Goal: Information Seeking & Learning: Check status

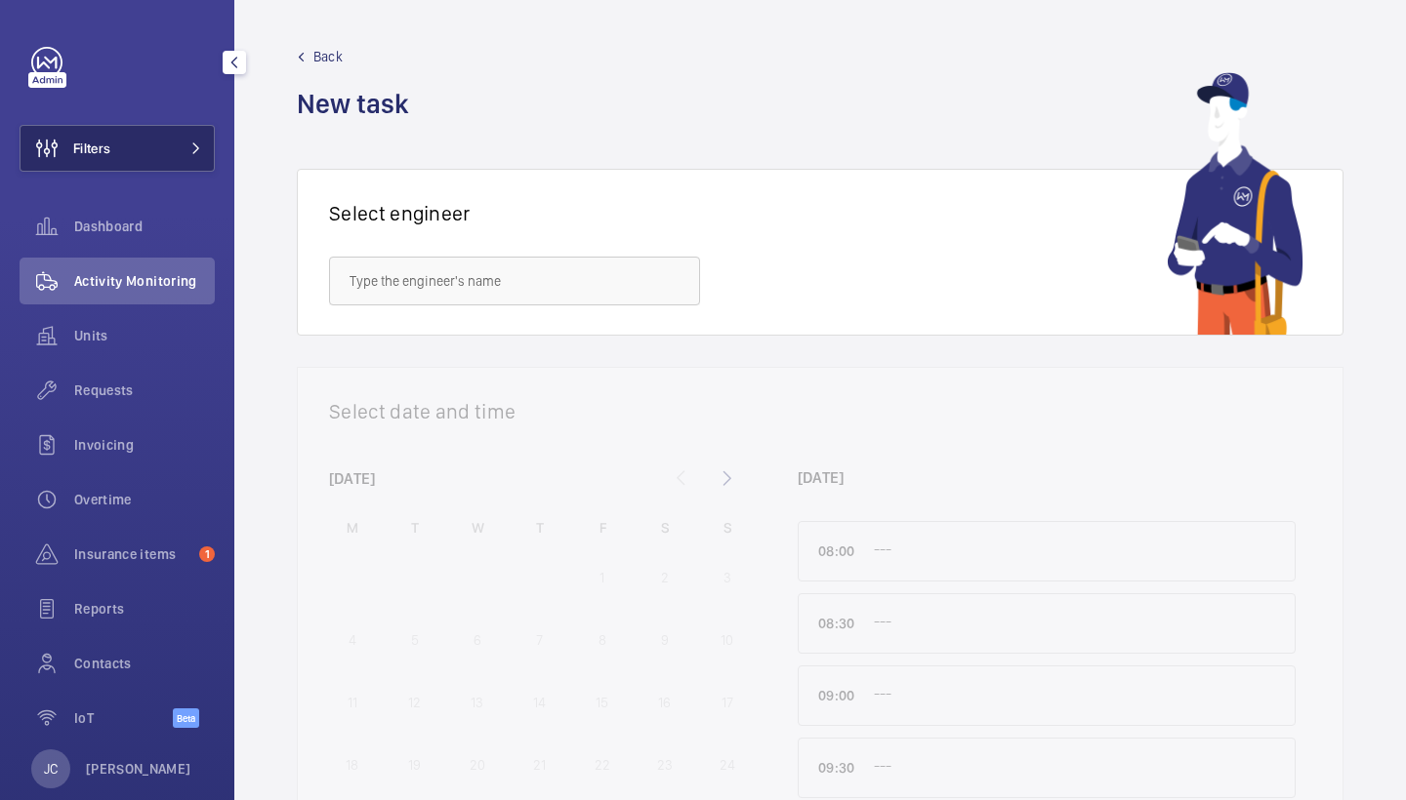
click at [164, 158] on button "Filters" at bounding box center [117, 148] width 195 height 47
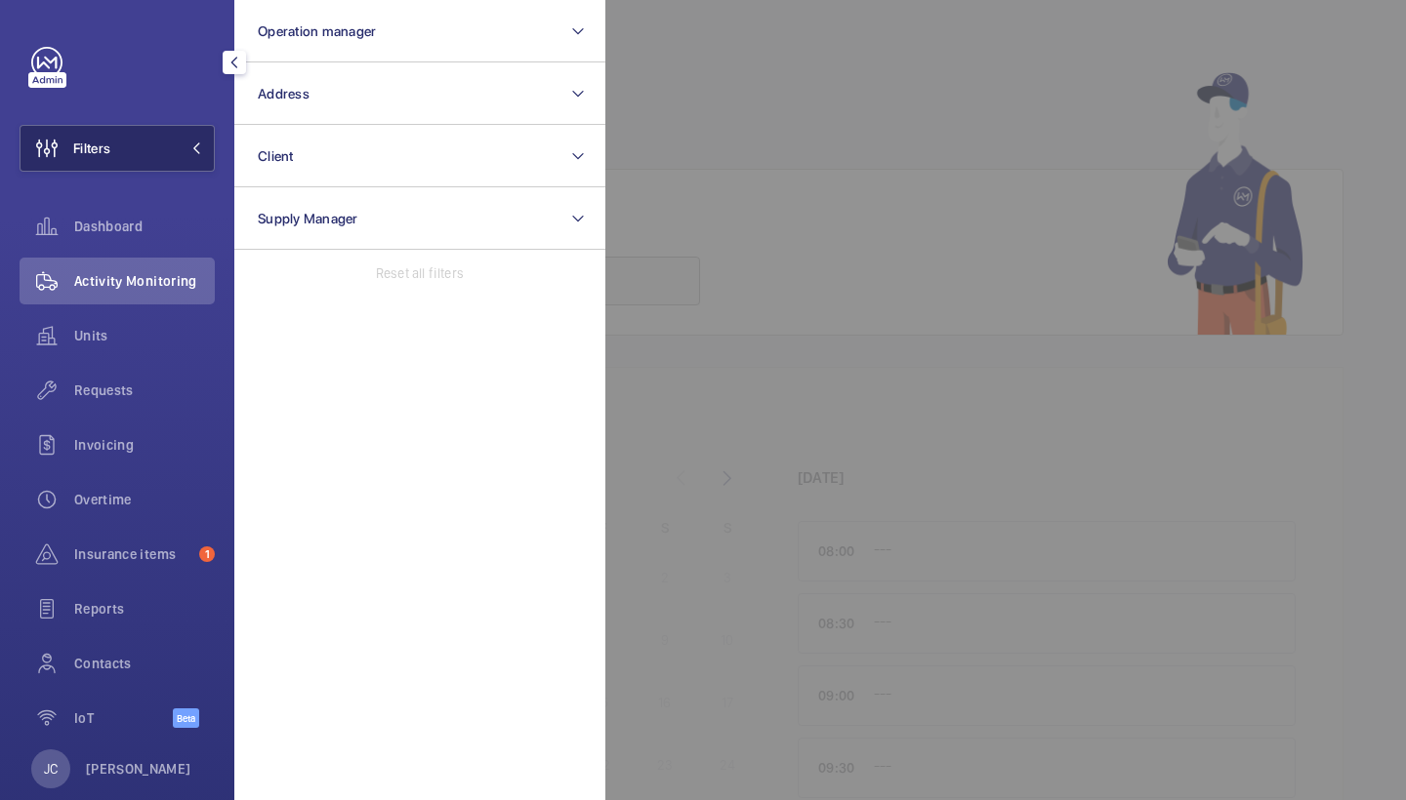
click at [375, 79] on button "Address" at bounding box center [419, 93] width 371 height 62
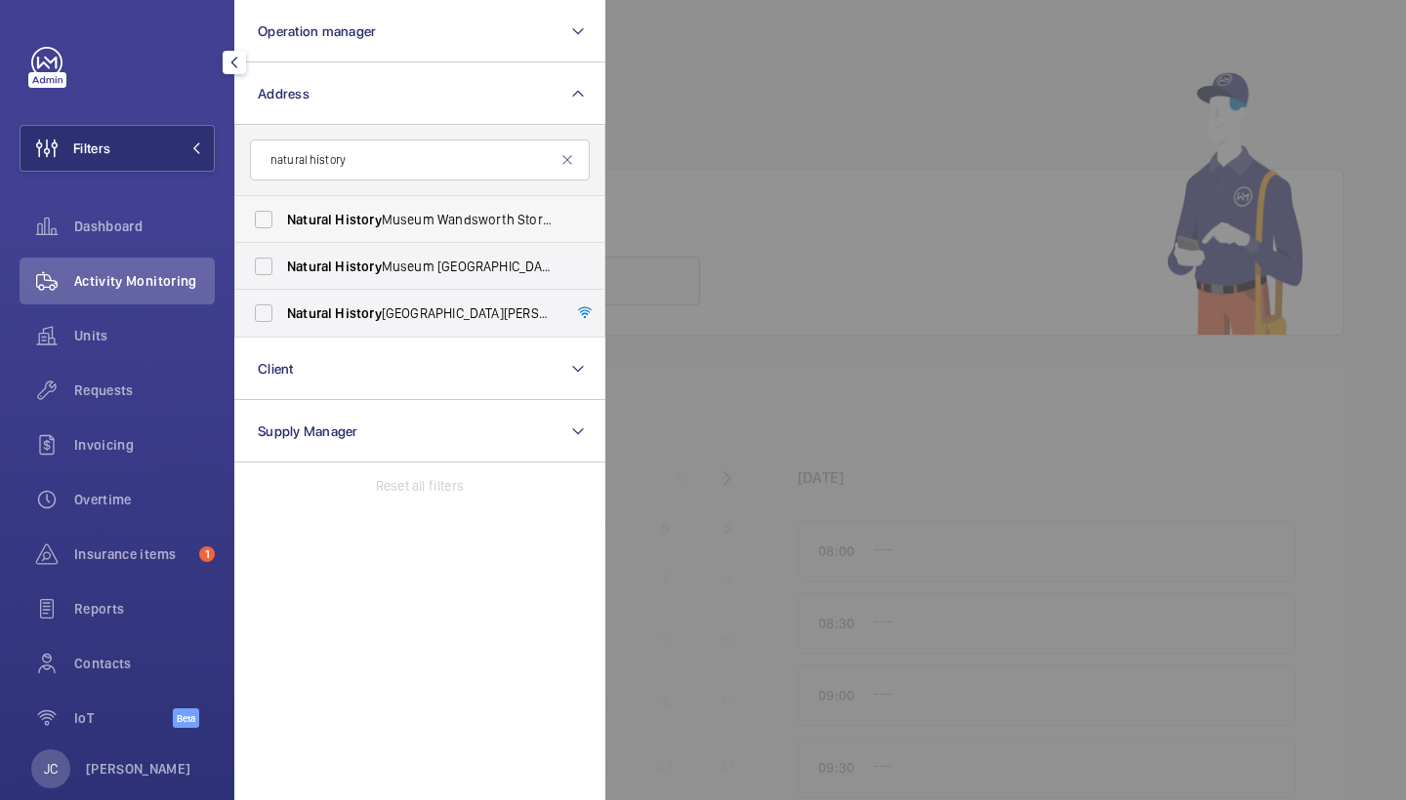
type input "natural history"
click at [426, 213] on span "Natural History Museum Wandsworth Storage Facility - Kimber Road, LONDON SW18 4…" at bounding box center [421, 220] width 268 height 20
click at [283, 213] on input "Natural History Museum Wandsworth Storage Facility - Kimber Road, LONDON SW18 4…" at bounding box center [263, 219] width 39 height 39
checkbox input "true"
click at [445, 311] on span "Natural History Museum - Cromwell Road, LONDON SW7 5BD" at bounding box center [421, 314] width 268 height 20
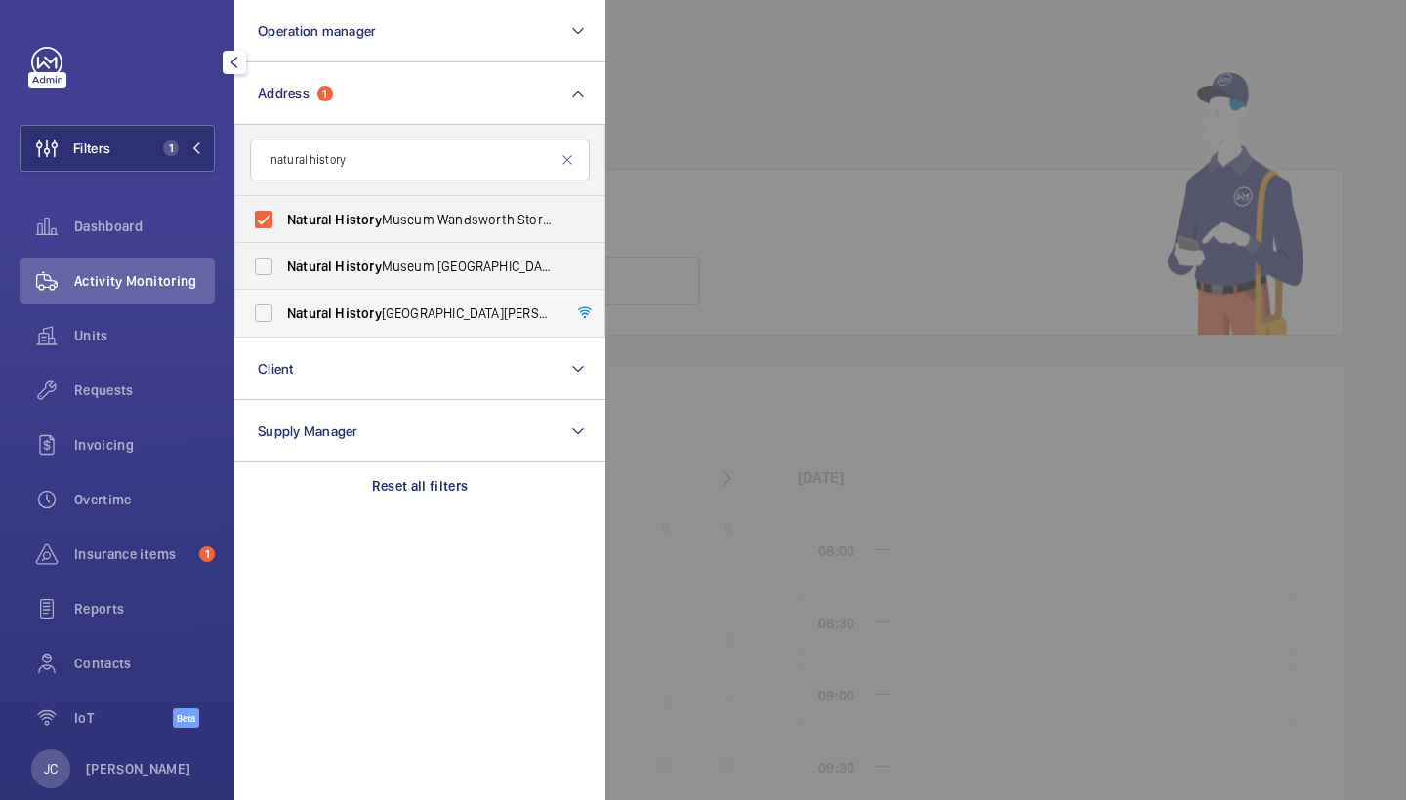
click at [283, 311] on input "Natural History Museum - Cromwell Road, LONDON SW7 5BD" at bounding box center [263, 313] width 39 height 39
checkbox input "true"
click at [106, 389] on span "Requests" at bounding box center [144, 391] width 141 height 20
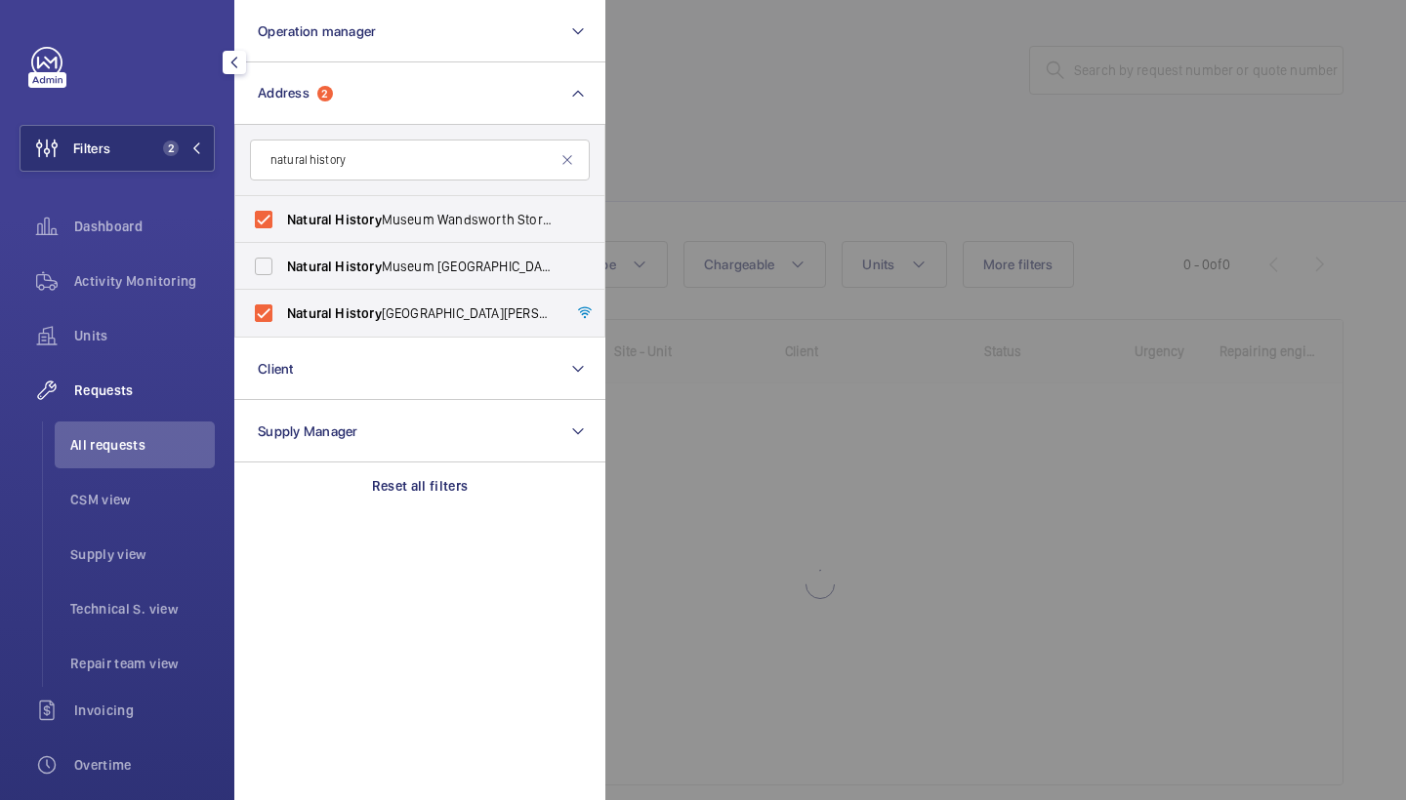
click at [776, 185] on div at bounding box center [1308, 400] width 1406 height 800
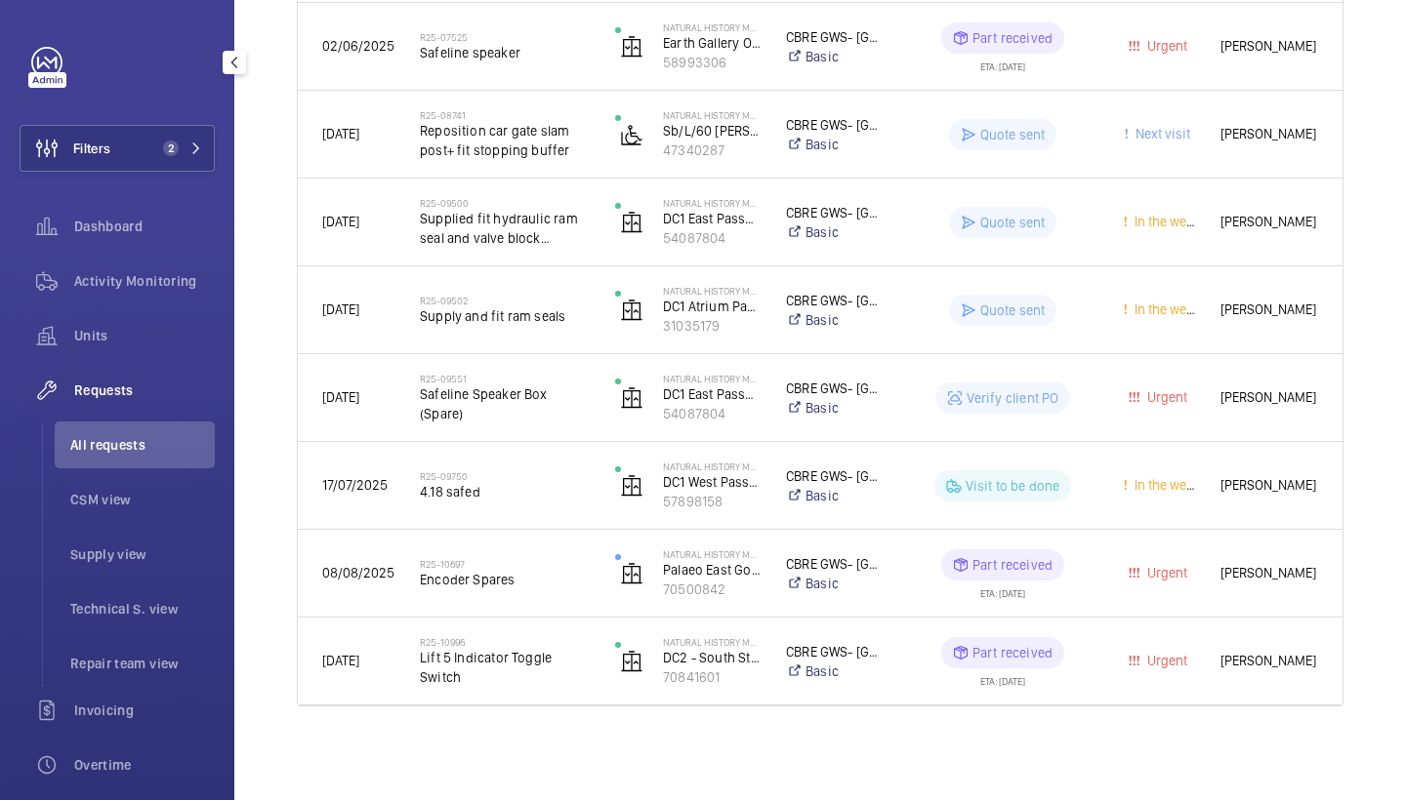
scroll to position [2314, 0]
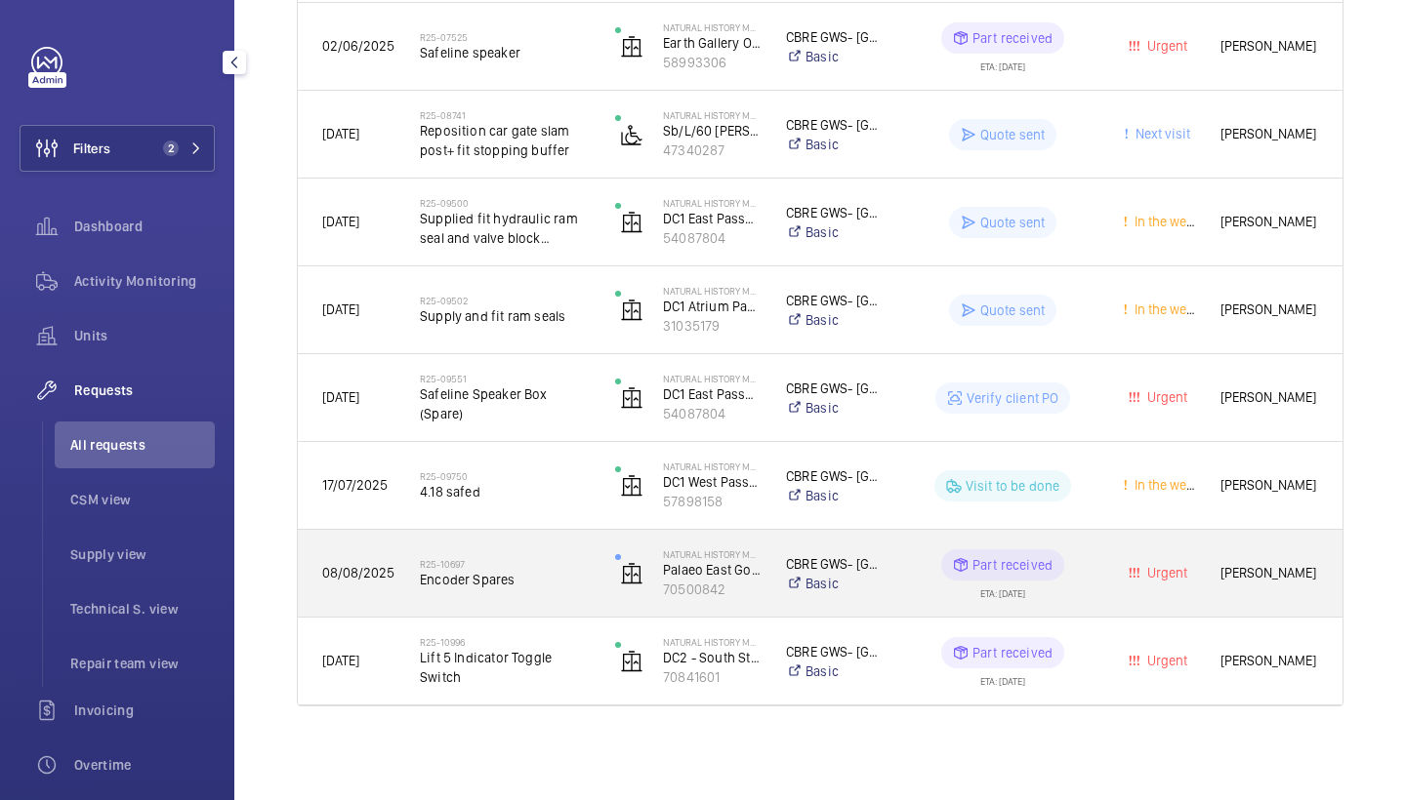
click at [522, 574] on span "Encoder Spares" at bounding box center [505, 580] width 170 height 20
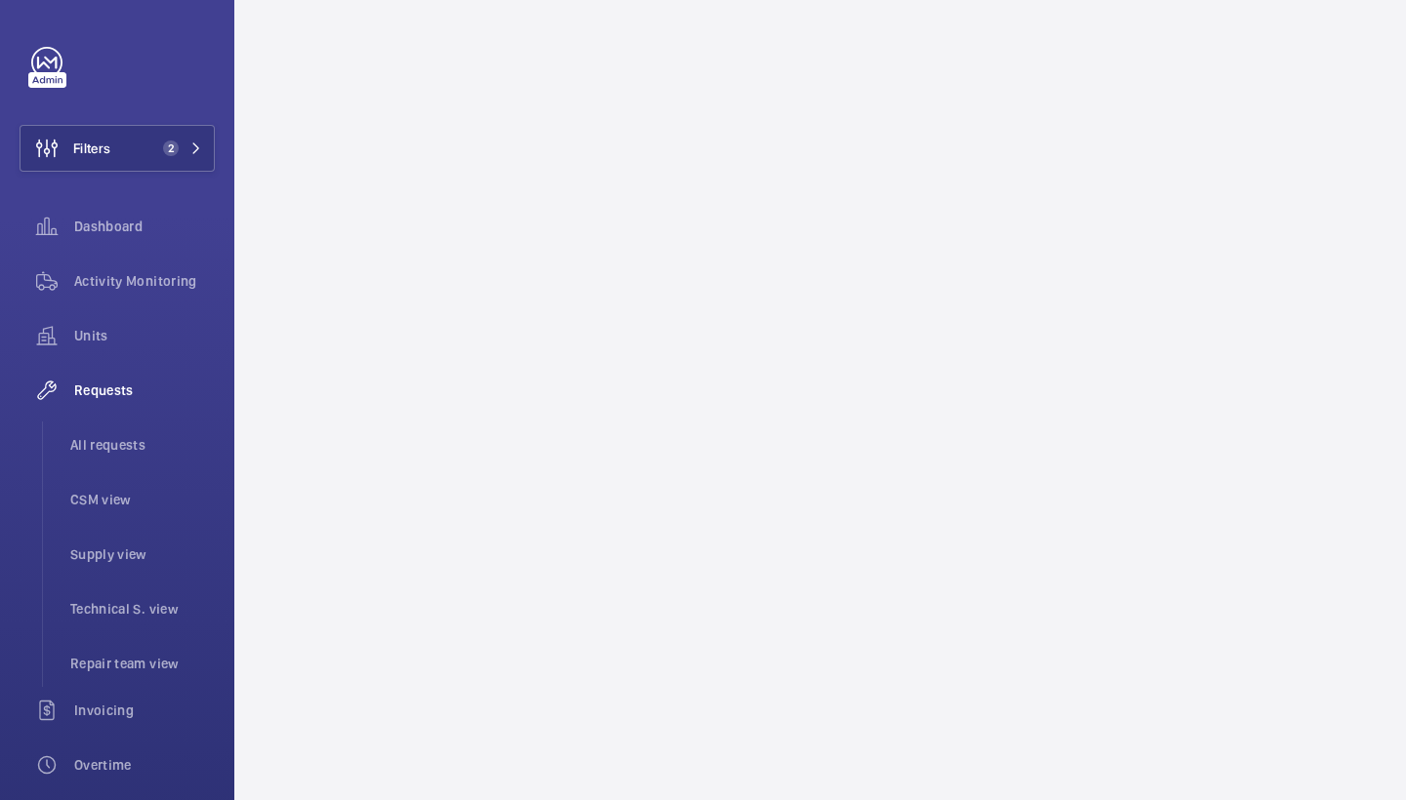
click at [1142, 387] on wm-front-async-data-loader at bounding box center [819, 400] width 1171 height 800
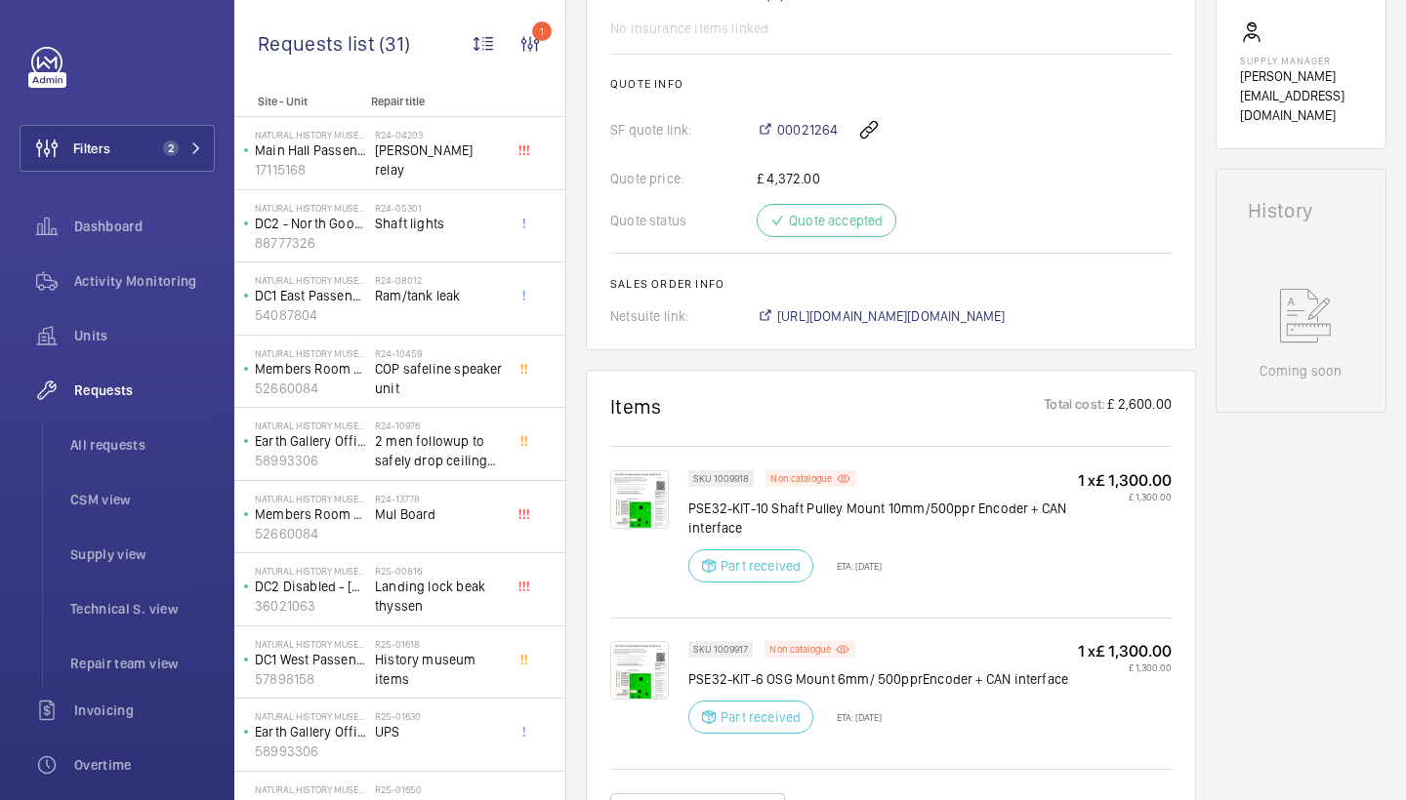
scroll to position [910, 0]
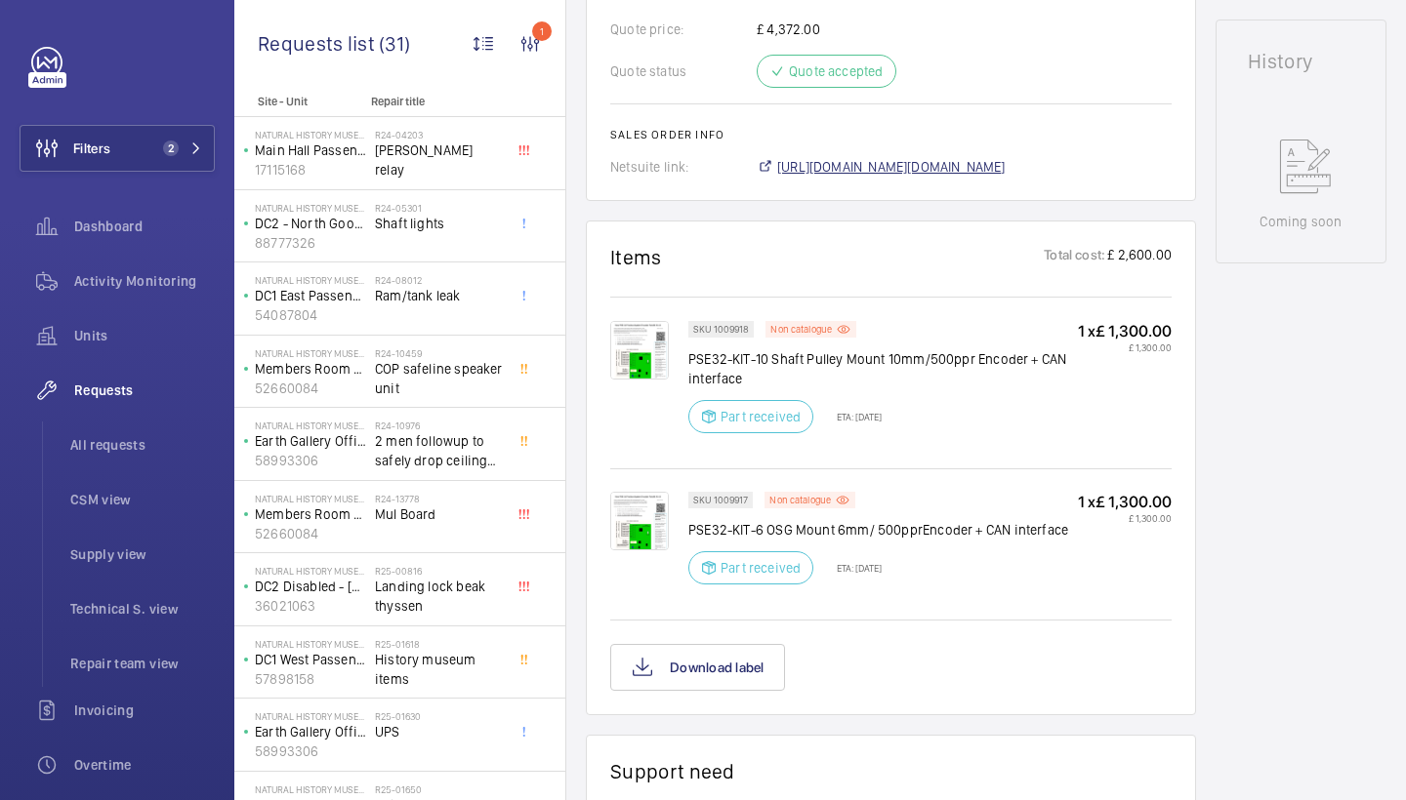
click at [877, 170] on span "https://6461500.app.netsuite.com/app/accounting/transactions/salesord.nl?id=289…" at bounding box center [891, 167] width 228 height 20
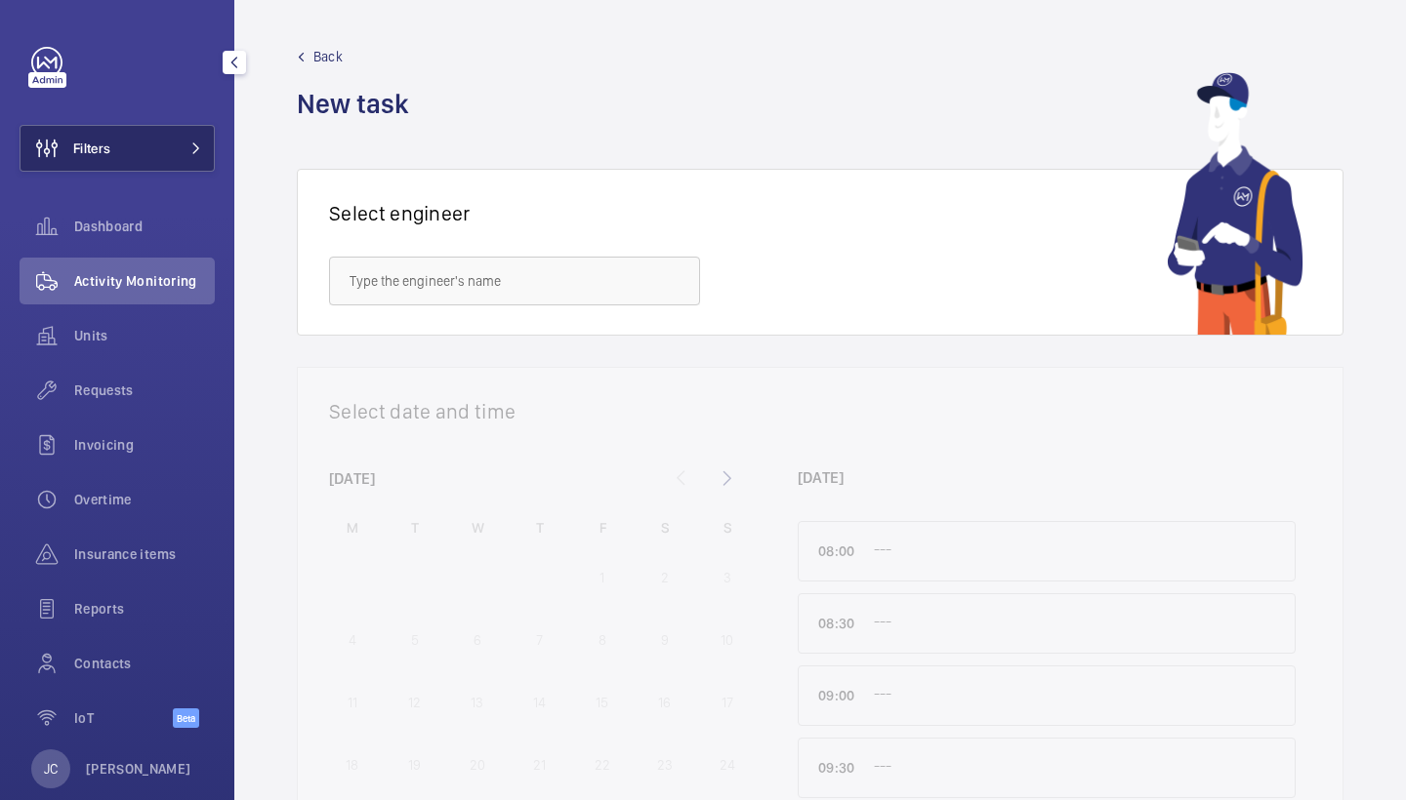
click at [185, 164] on button "Filters" at bounding box center [117, 148] width 195 height 47
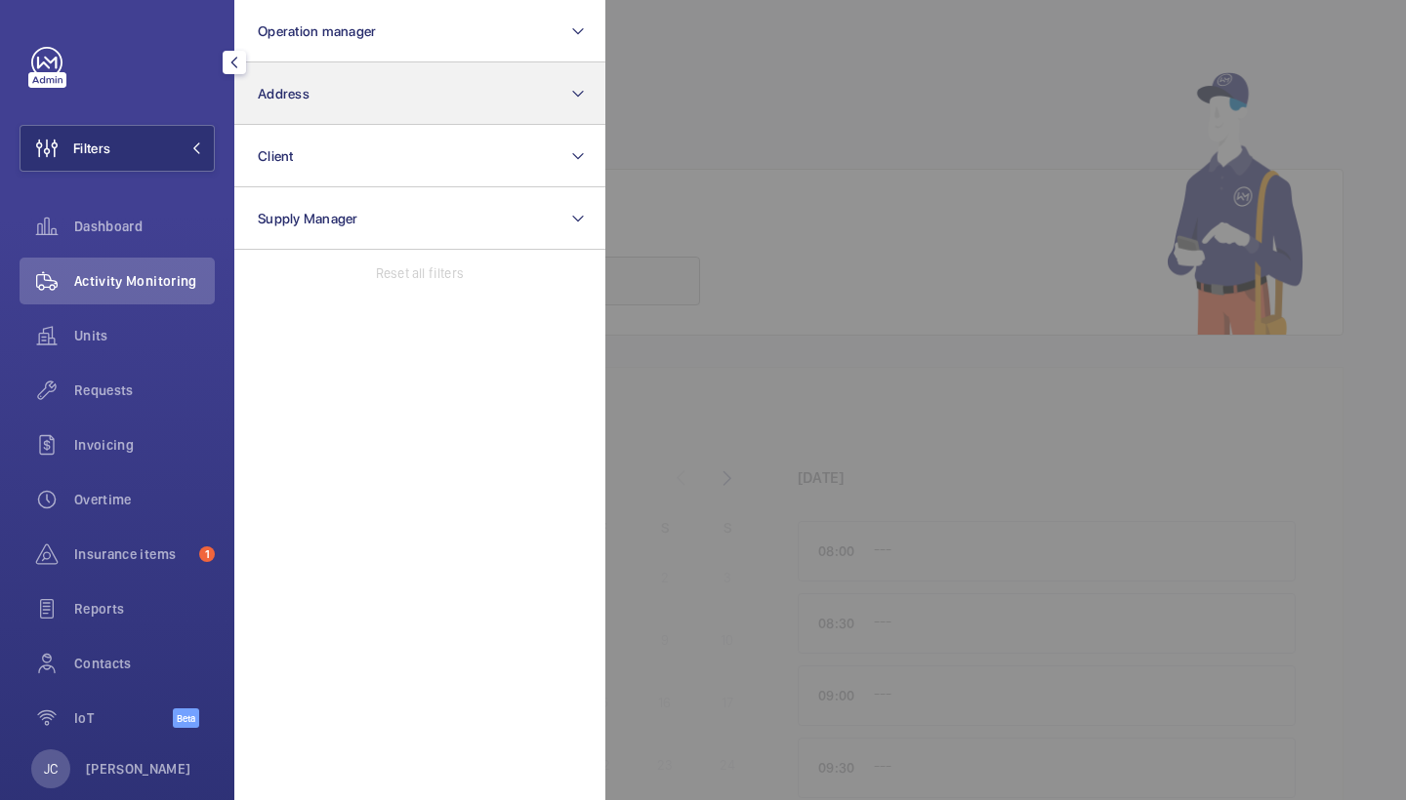
click at [300, 86] on span "Address" at bounding box center [284, 94] width 52 height 16
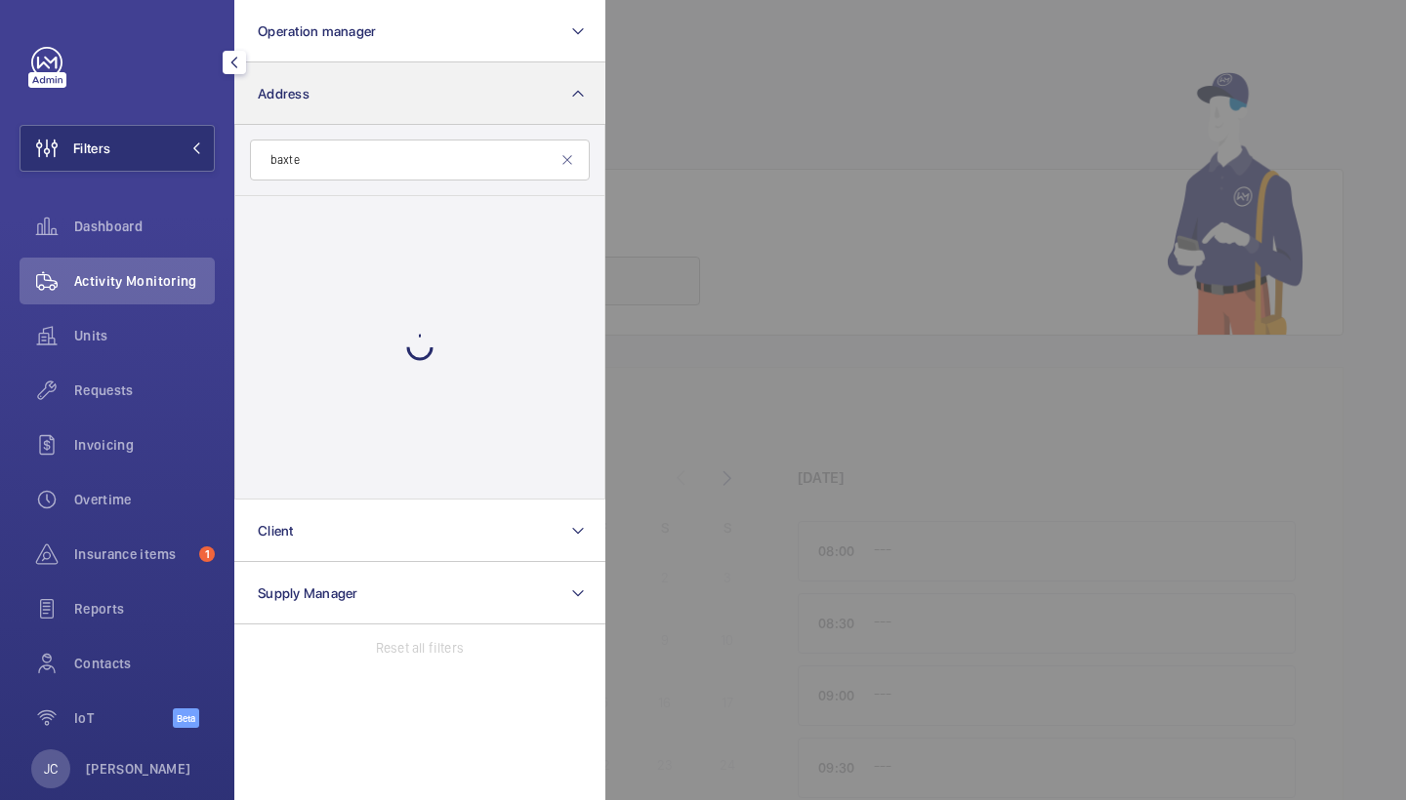
type input "[PERSON_NAME]"
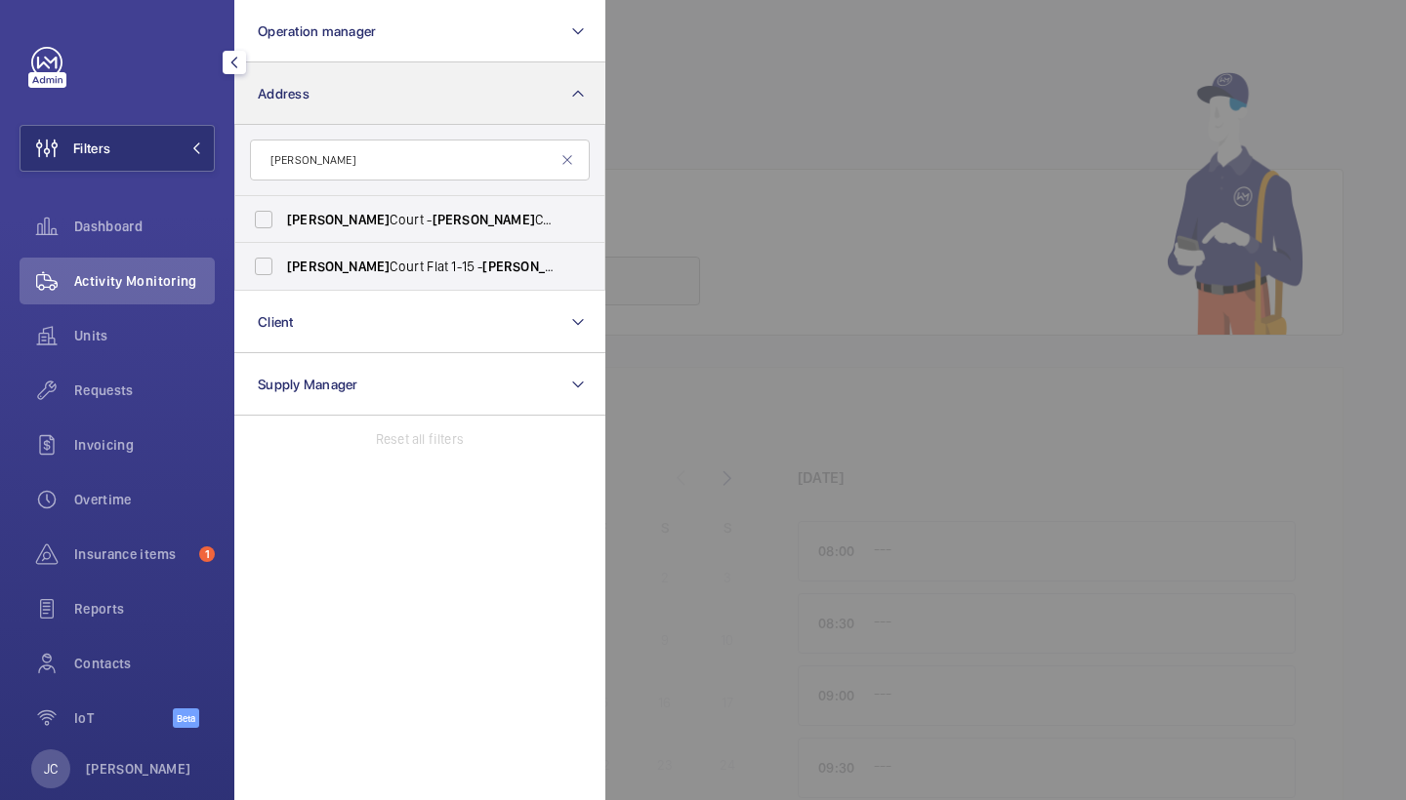
click at [768, 144] on div at bounding box center [1308, 400] width 1406 height 800
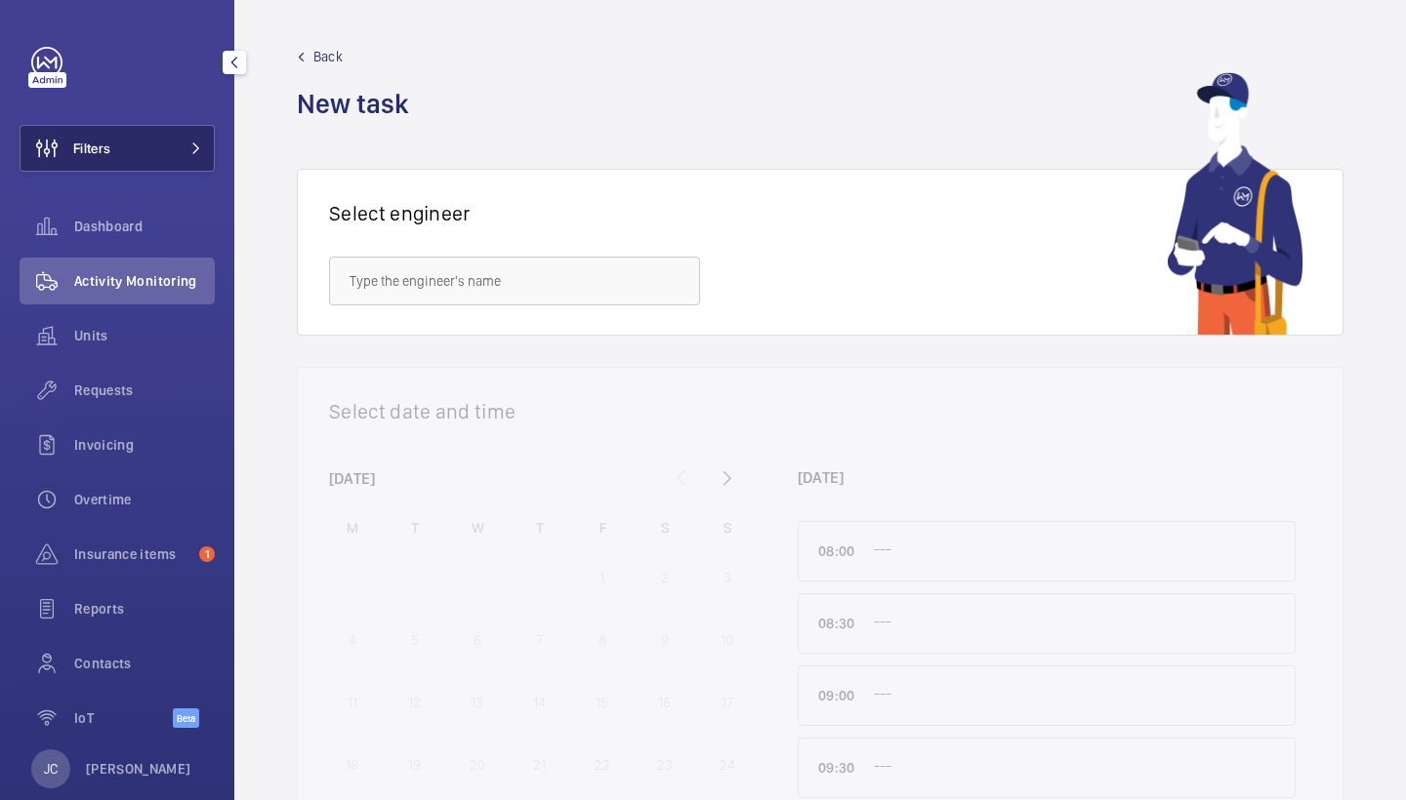
click at [167, 138] on button "Filters" at bounding box center [117, 148] width 195 height 47
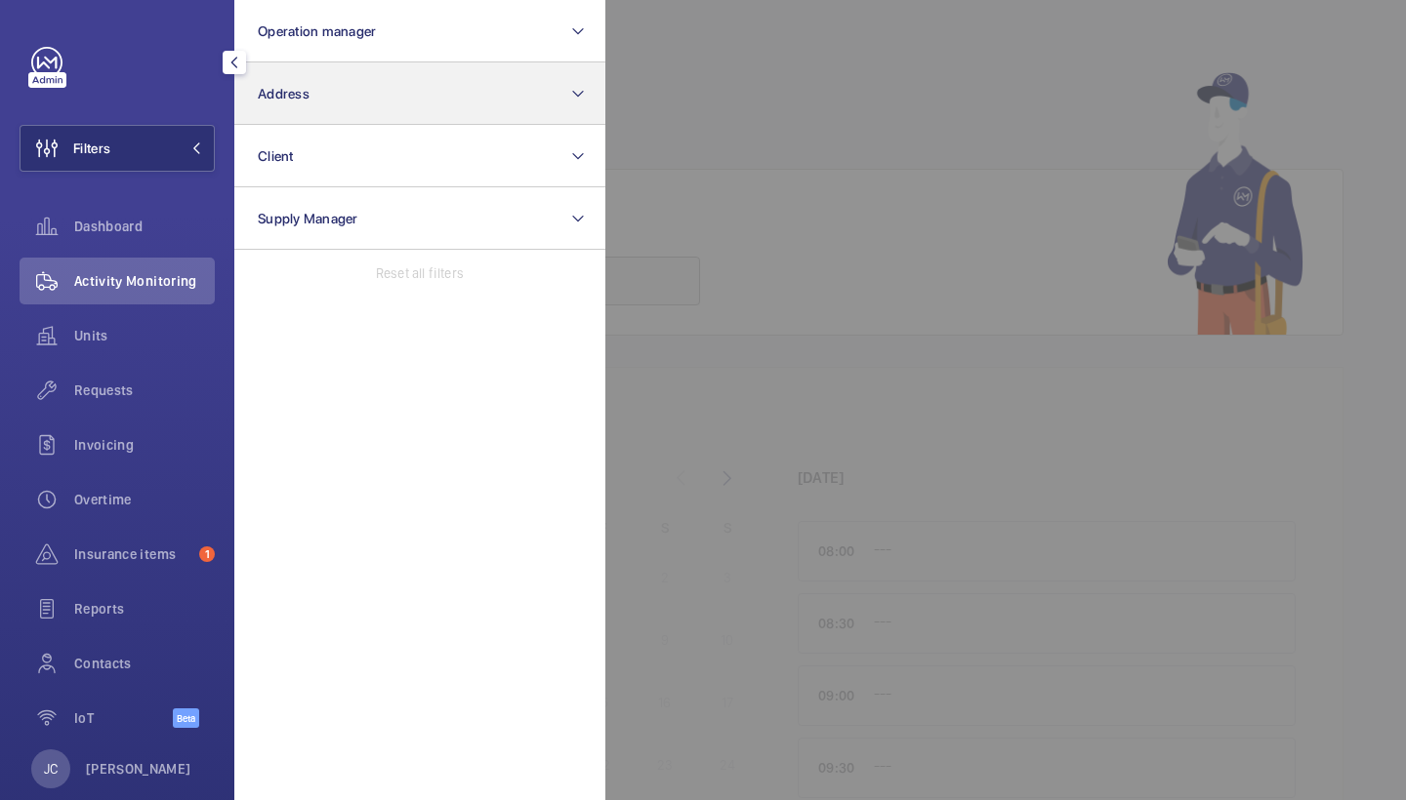
click at [285, 107] on button "Address" at bounding box center [419, 93] width 371 height 62
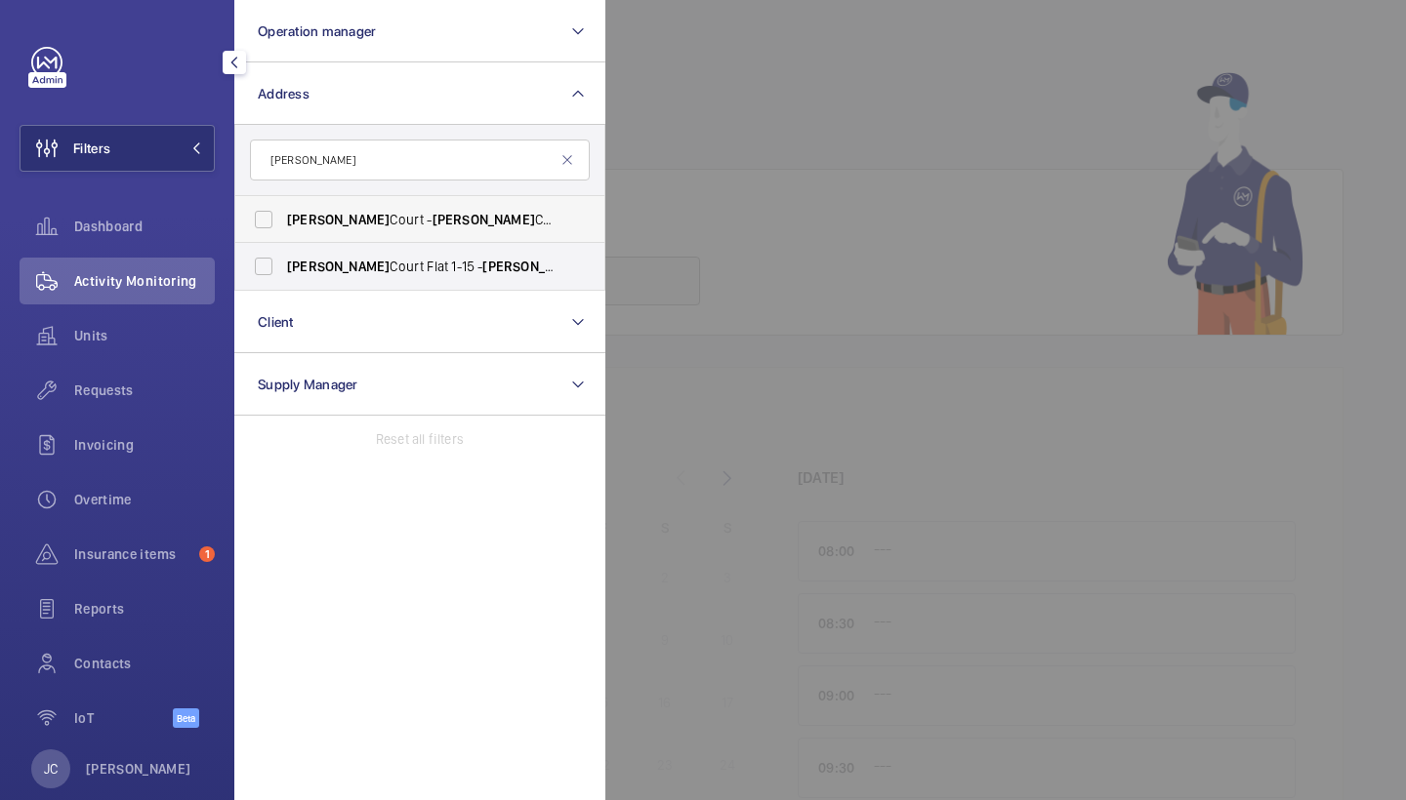
type input "[PERSON_NAME]"
click at [420, 221] on span "[PERSON_NAME] Court - [PERSON_NAME][GEOGRAPHIC_DATA], LONDON E8 1FE" at bounding box center [421, 220] width 268 height 20
click at [283, 221] on input "[PERSON_NAME] Court - [PERSON_NAME][GEOGRAPHIC_DATA], LONDON E8 1FE" at bounding box center [263, 219] width 39 height 39
checkbox input "true"
click at [420, 267] on span "[PERSON_NAME] Court Flat [STREET_ADDRESS][PERSON_NAME]" at bounding box center [421, 267] width 268 height 20
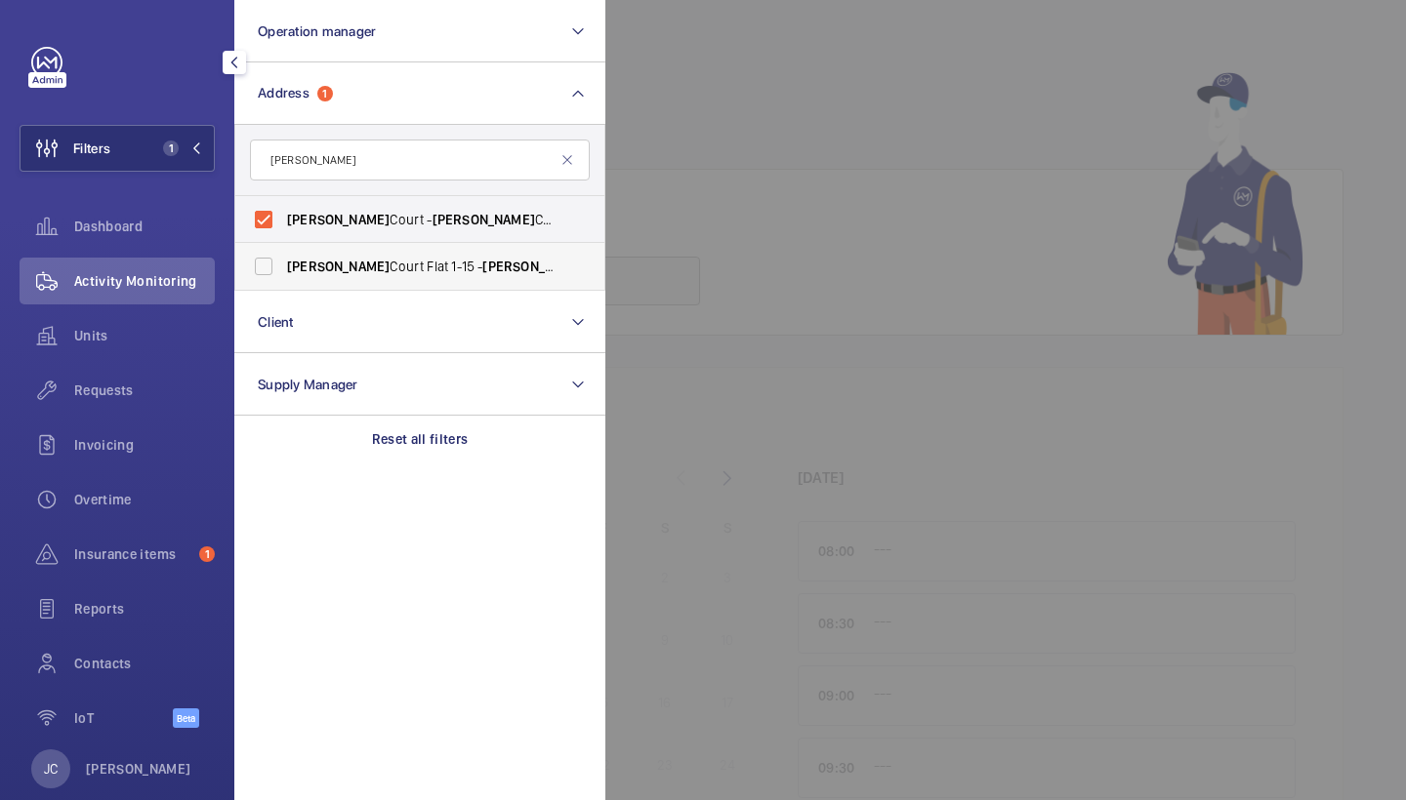
click at [283, 267] on input "[PERSON_NAME] Court Flat [STREET_ADDRESS][PERSON_NAME]" at bounding box center [263, 266] width 39 height 39
checkbox input "true"
click at [174, 396] on span "Requests" at bounding box center [144, 391] width 141 height 20
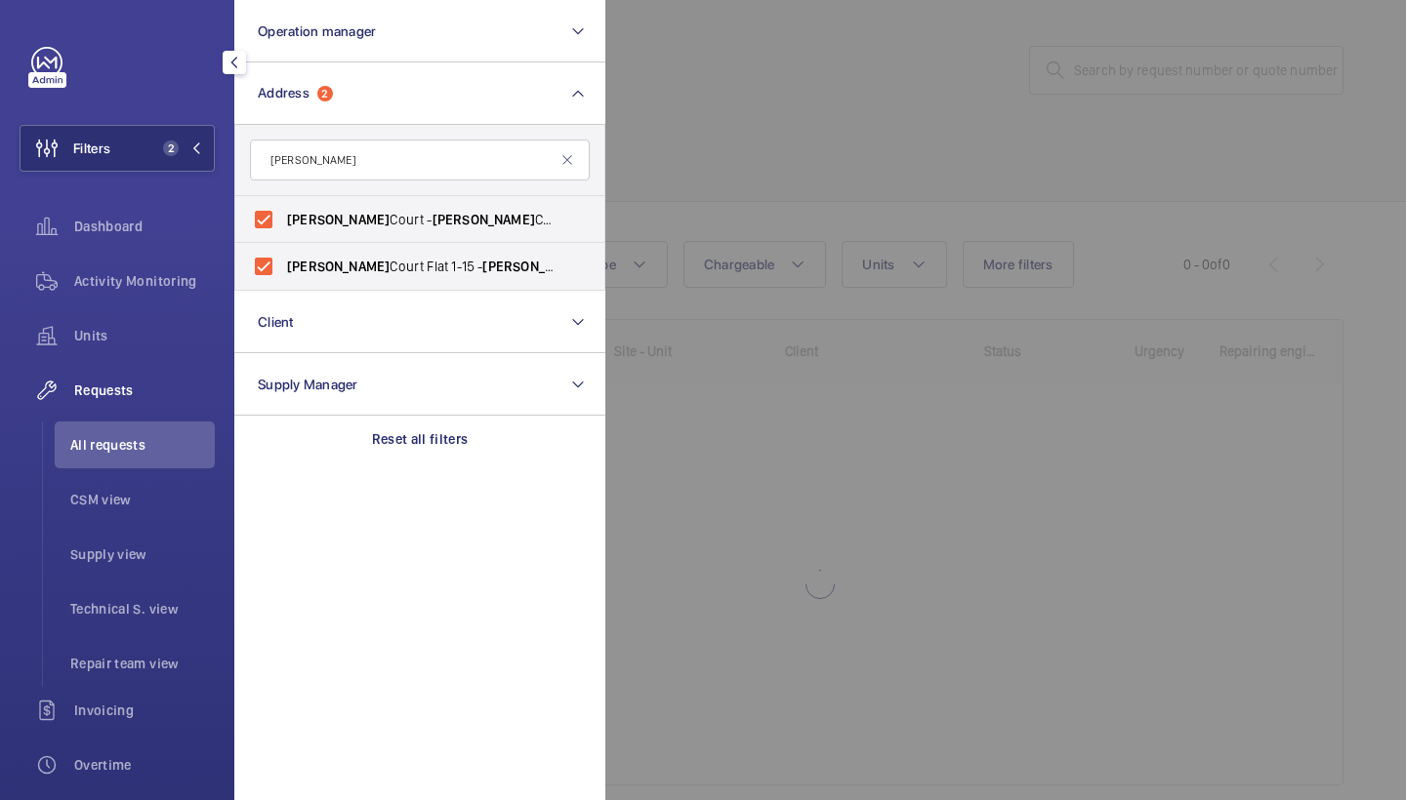
click at [855, 91] on div at bounding box center [1308, 400] width 1406 height 800
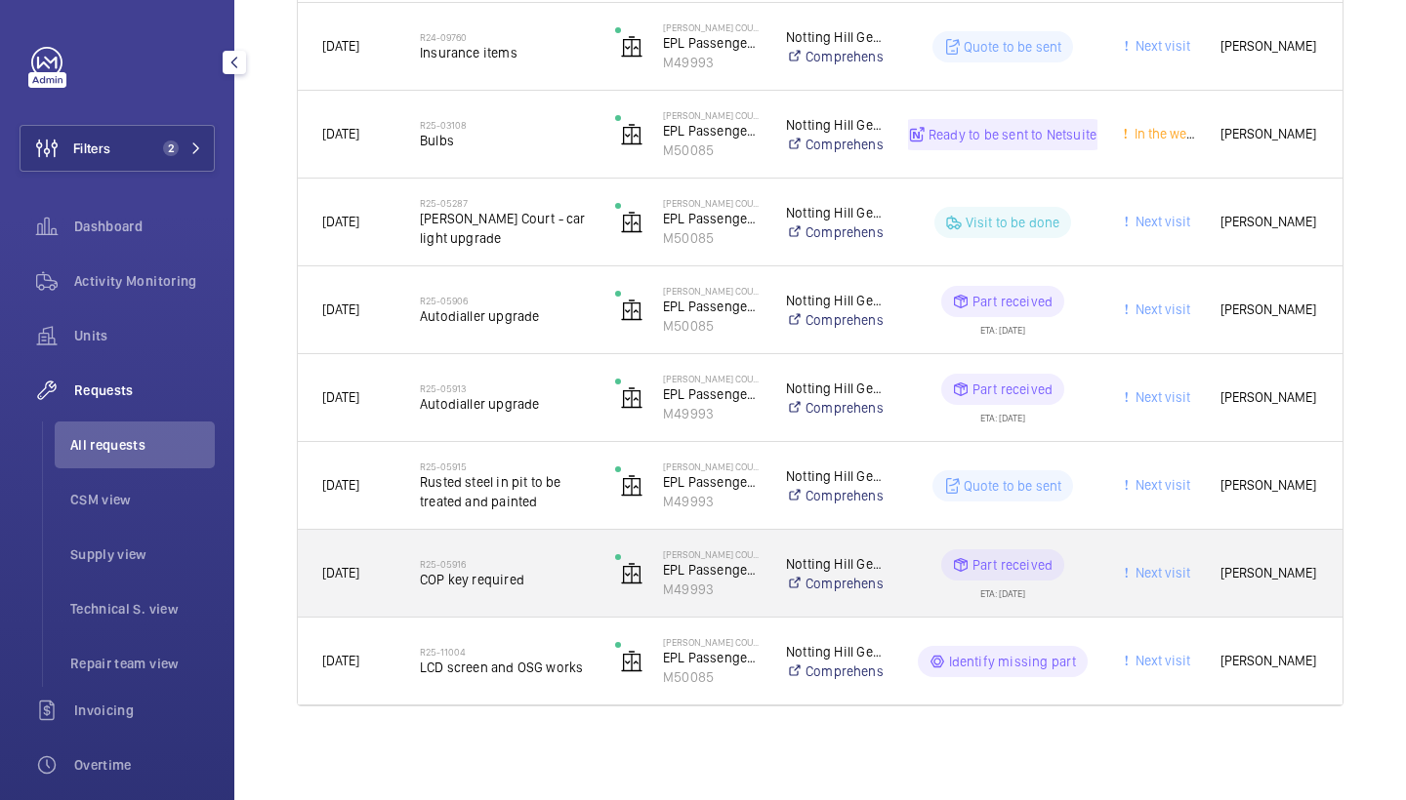
scroll to position [469, 0]
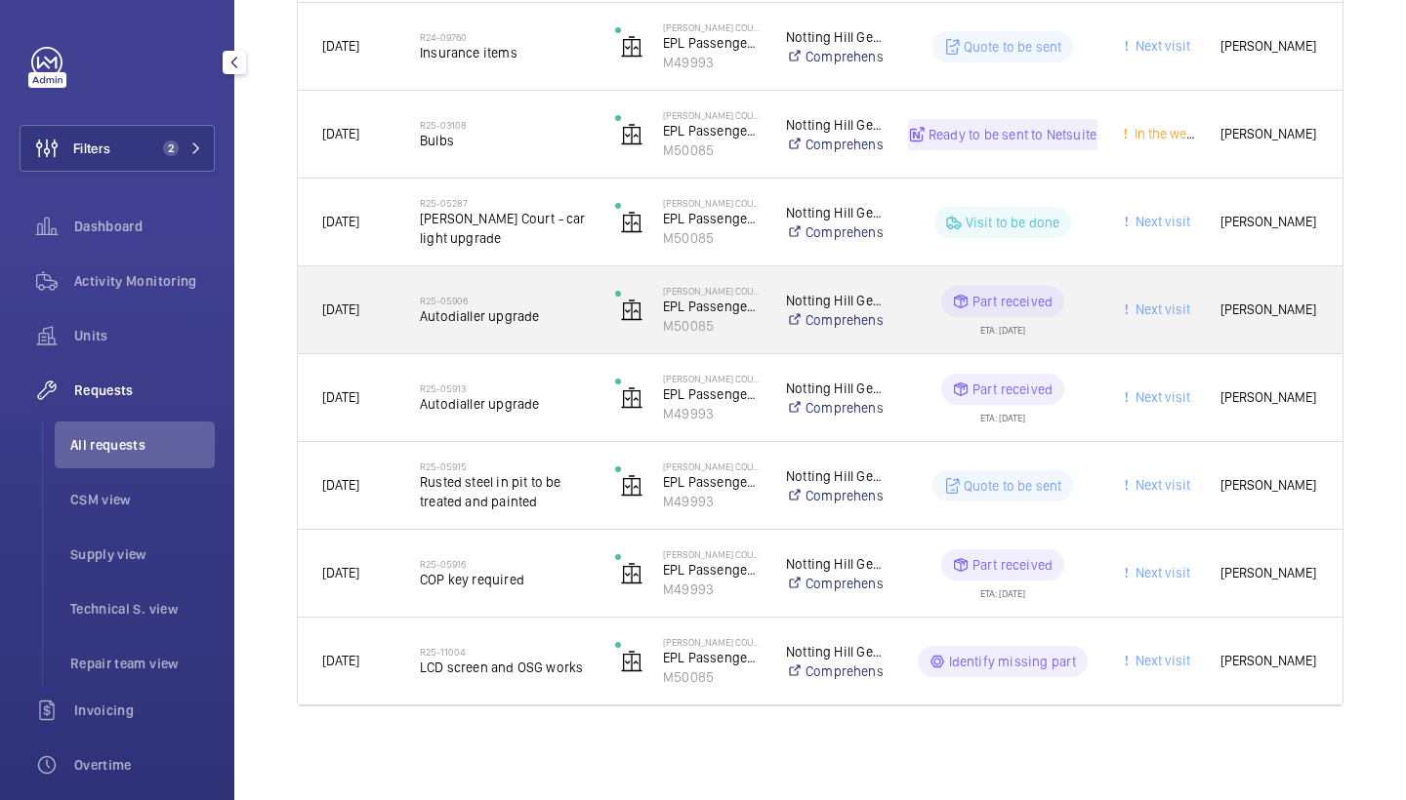
click at [537, 323] on span "Autodialler upgrade" at bounding box center [505, 317] width 170 height 20
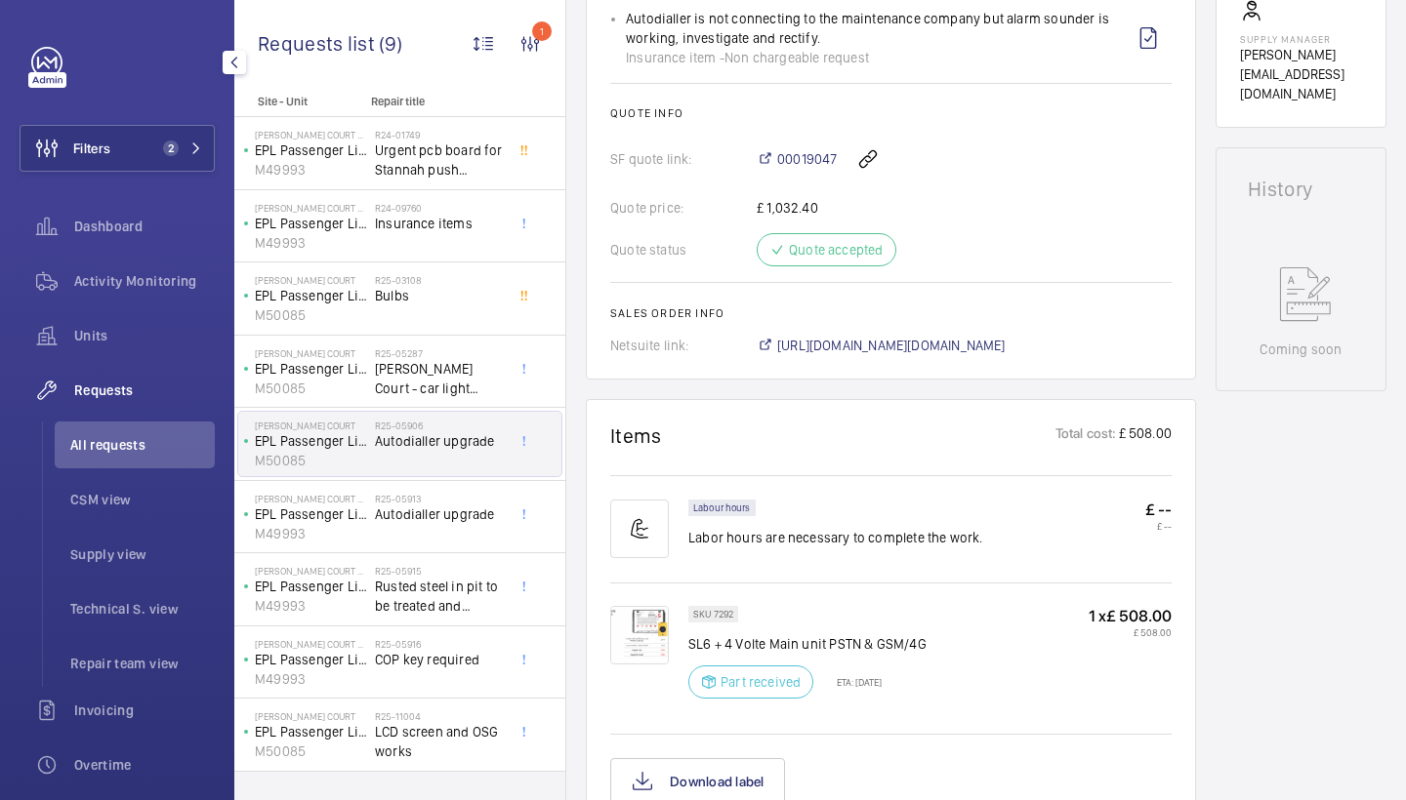
scroll to position [808, 0]
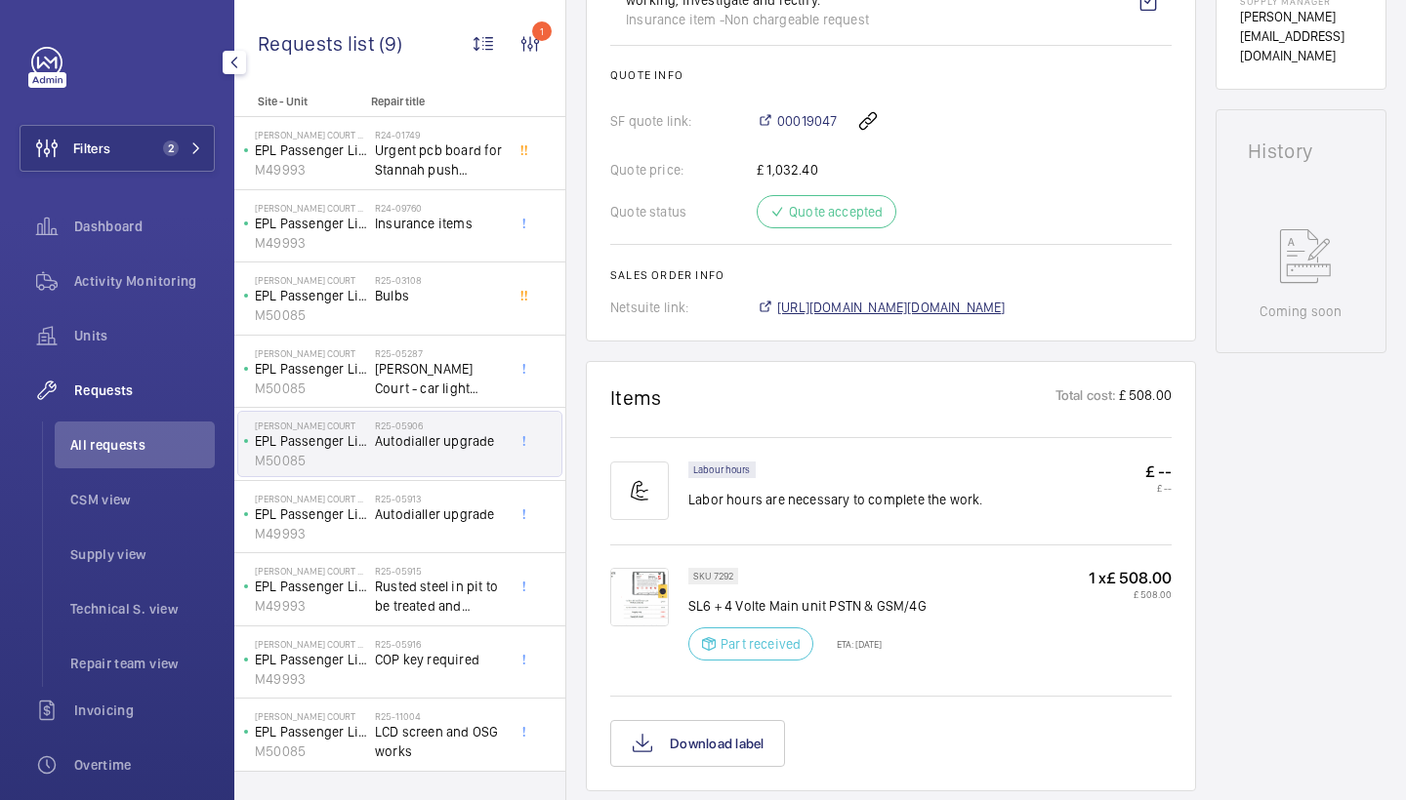
click at [997, 307] on span "[URL][DOMAIN_NAME][DOMAIN_NAME]" at bounding box center [891, 308] width 228 height 20
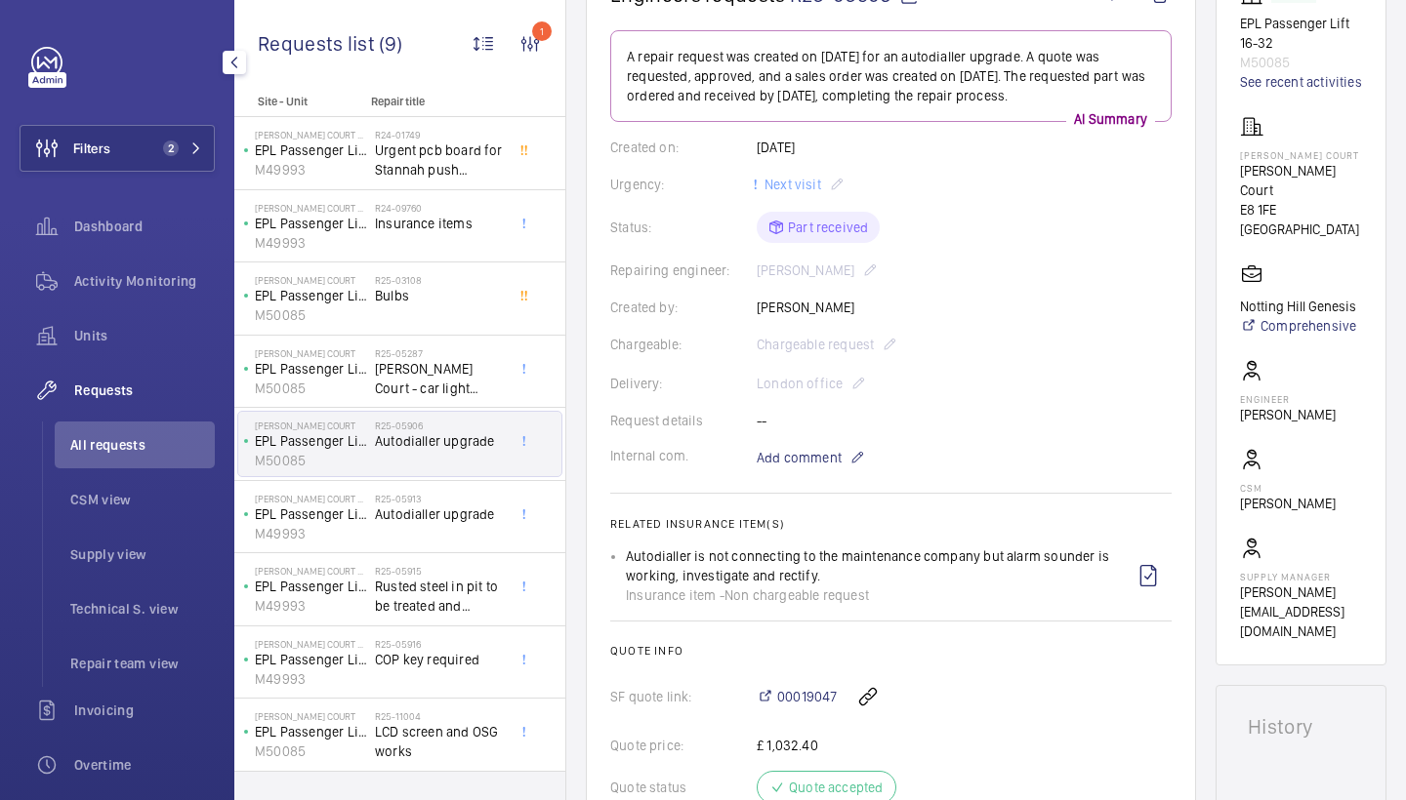
scroll to position [362, 0]
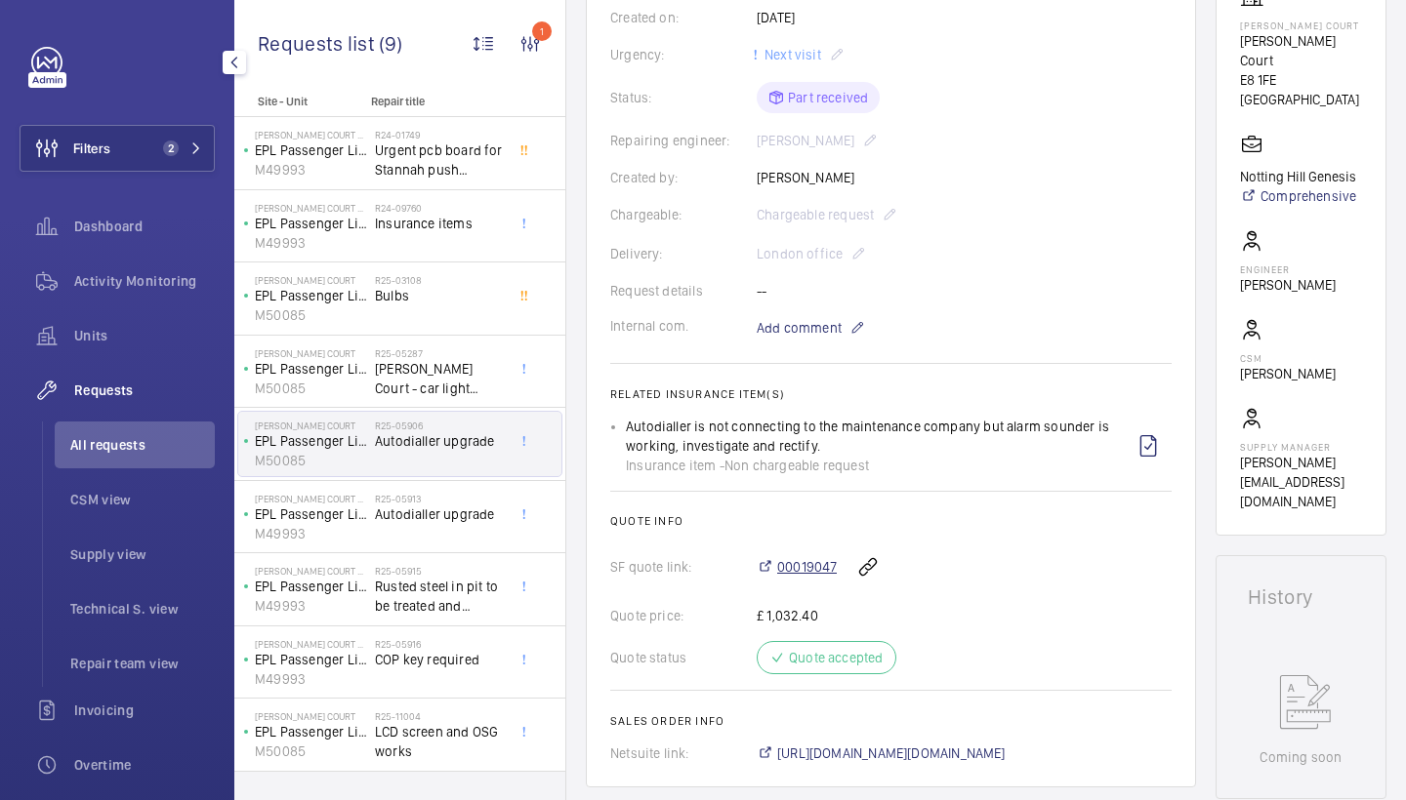
click at [818, 567] on span "00019047" at bounding box center [807, 567] width 60 height 20
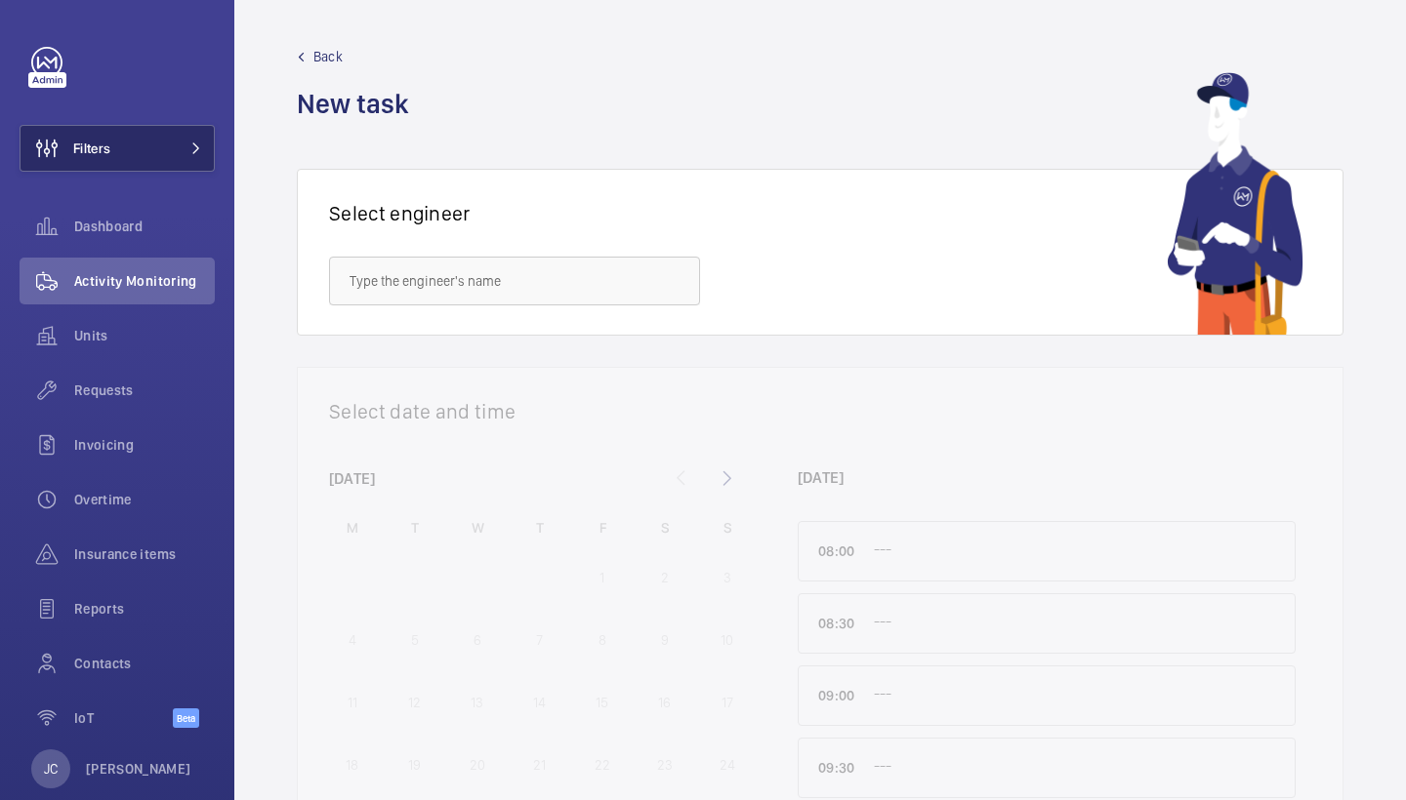
click at [180, 130] on button "Filters" at bounding box center [117, 148] width 195 height 47
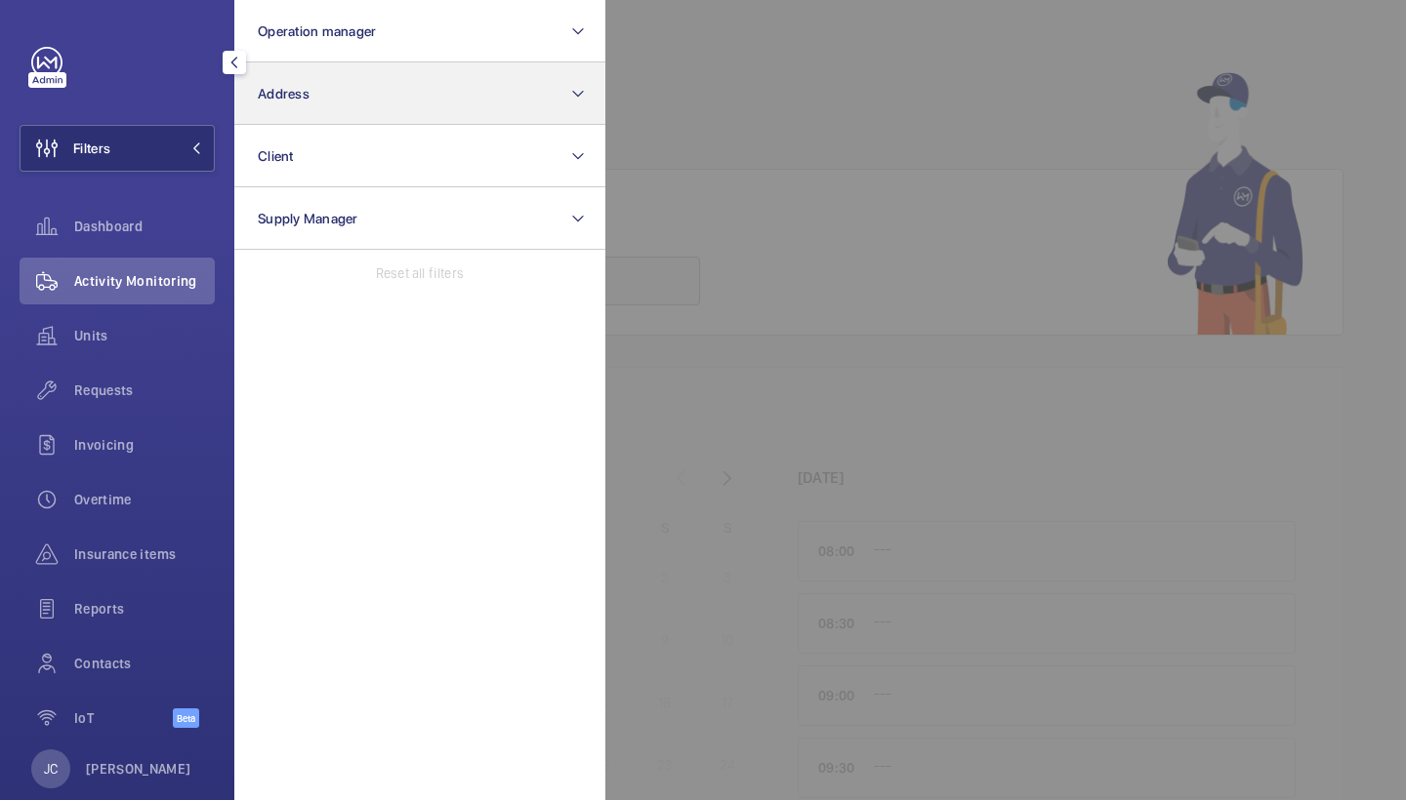
click at [313, 89] on button "Address" at bounding box center [419, 93] width 371 height 62
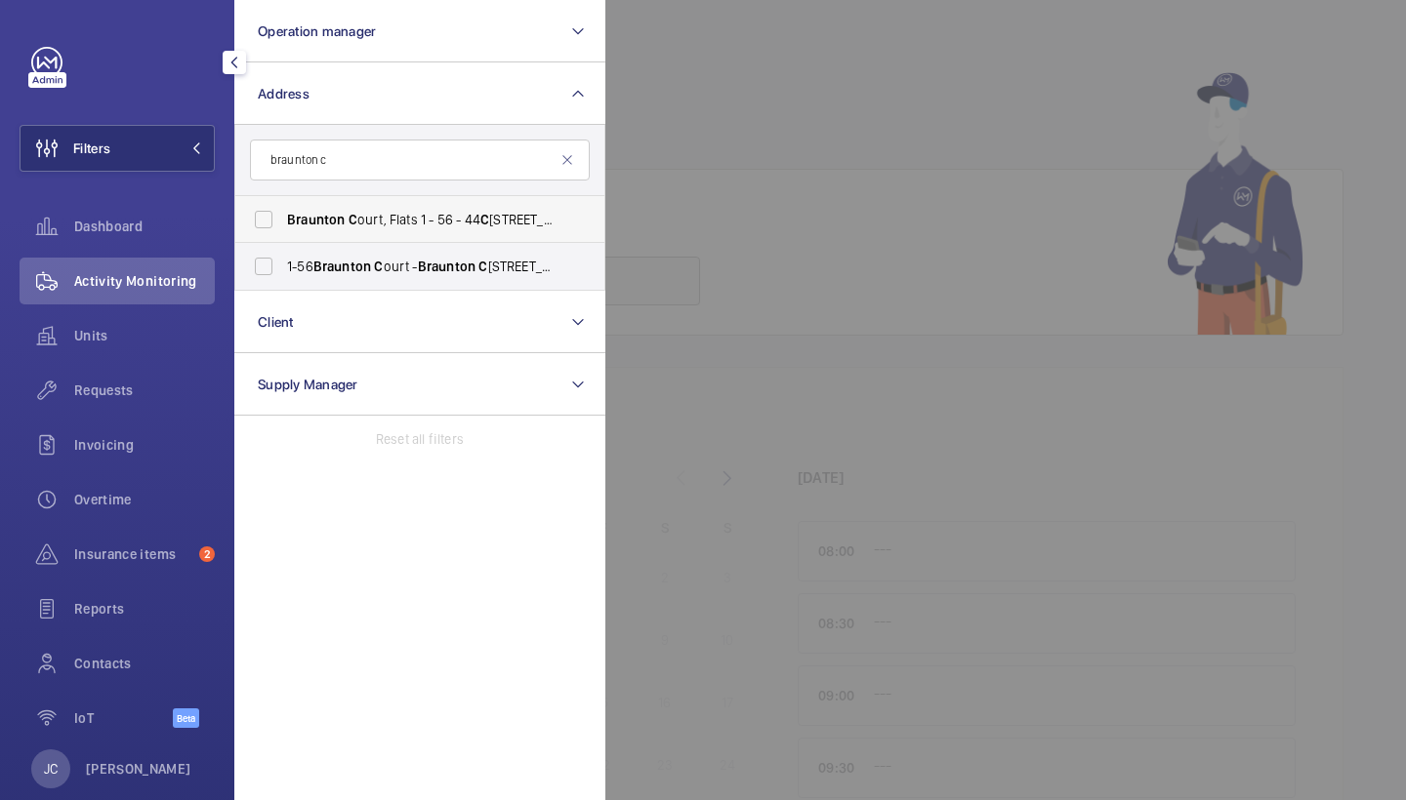
type input "braunton c"
click at [419, 204] on label "Braunton C ourt, Flats 1 - 56 - 44 C lovelly Rd, HOUNSLOW TW3 4FH" at bounding box center [405, 219] width 340 height 47
click at [283, 204] on input "Braunton C ourt, Flats 1 - 56 - 44 C lovelly Rd, HOUNSLOW TW3 4FH" at bounding box center [263, 219] width 39 height 39
checkbox input "true"
click at [429, 266] on span "Braunton" at bounding box center [447, 267] width 58 height 16
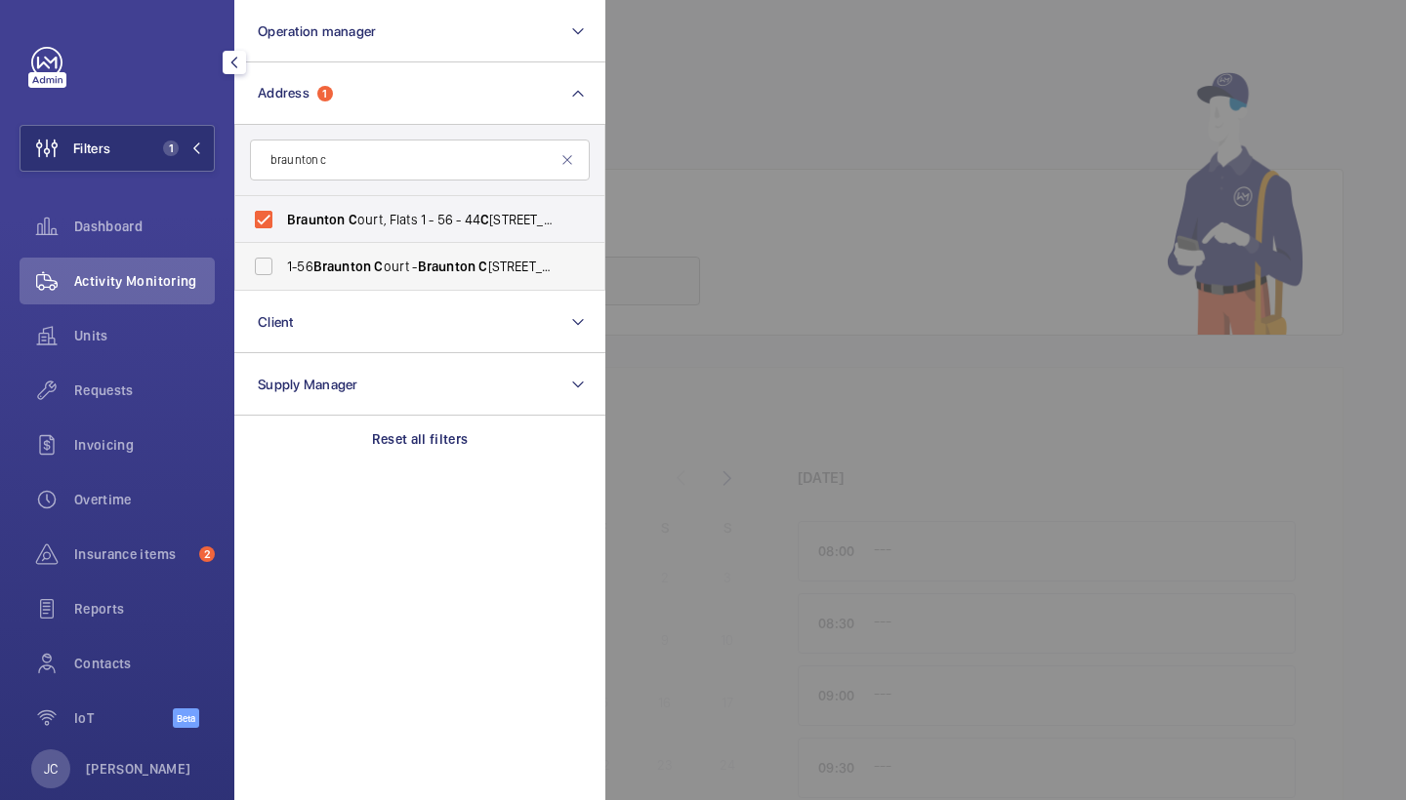
click at [283, 266] on input "1-56 Braunton C ourt - Braunton C ourt, HOUNSLOW TW3 4FJ" at bounding box center [263, 266] width 39 height 39
checkbox input "true"
click at [181, 284] on span "Activity Monitoring" at bounding box center [144, 281] width 141 height 20
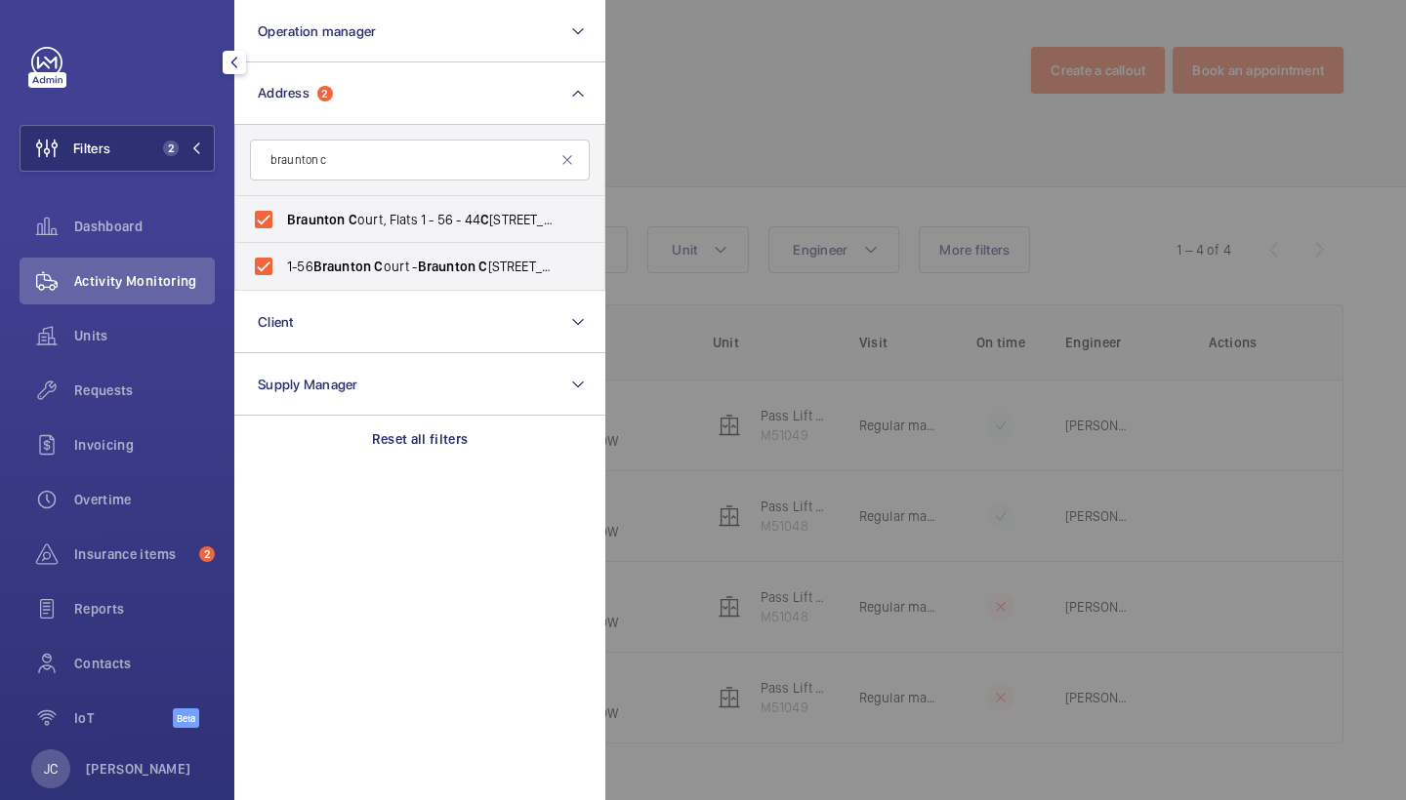
click at [971, 170] on div at bounding box center [1308, 400] width 1406 height 800
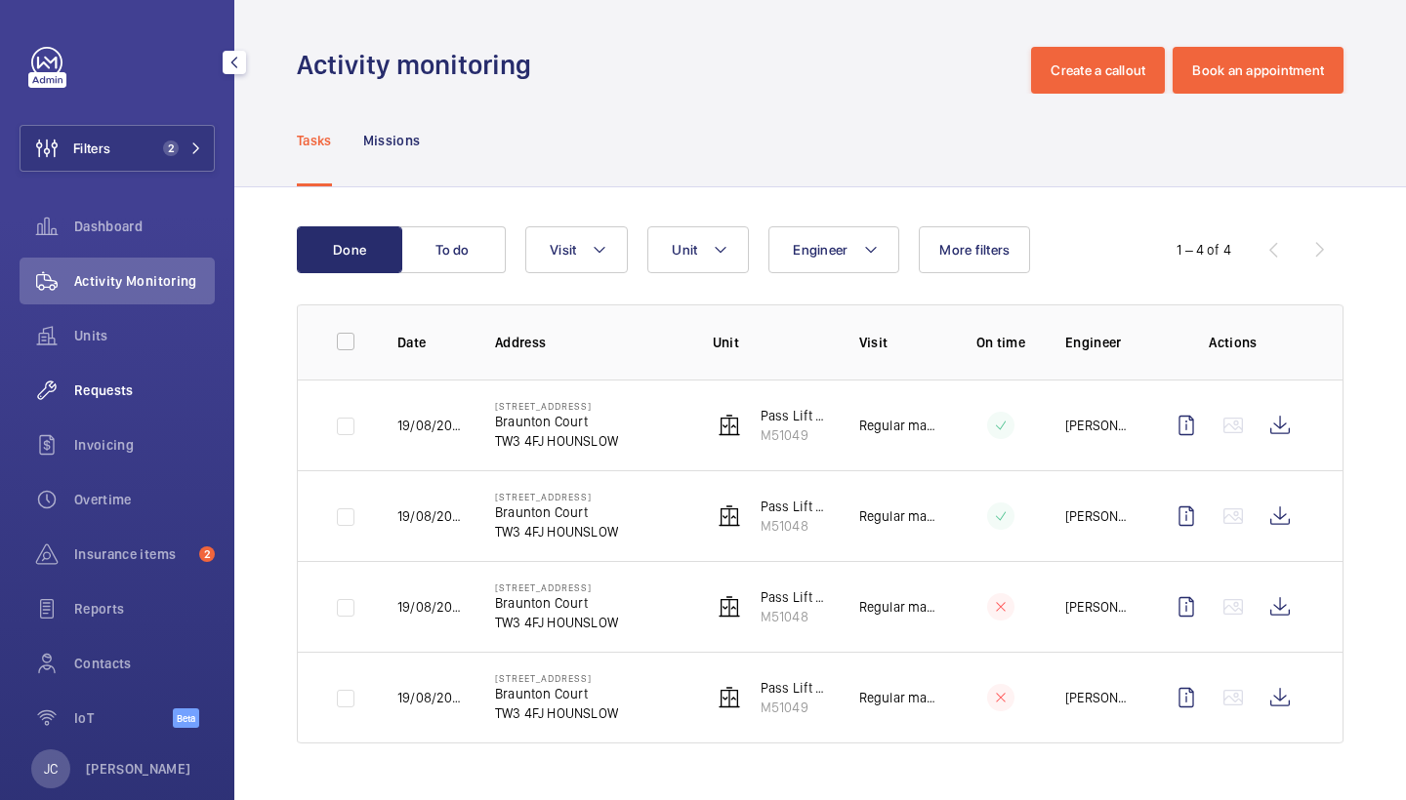
click at [118, 381] on span "Requests" at bounding box center [144, 391] width 141 height 20
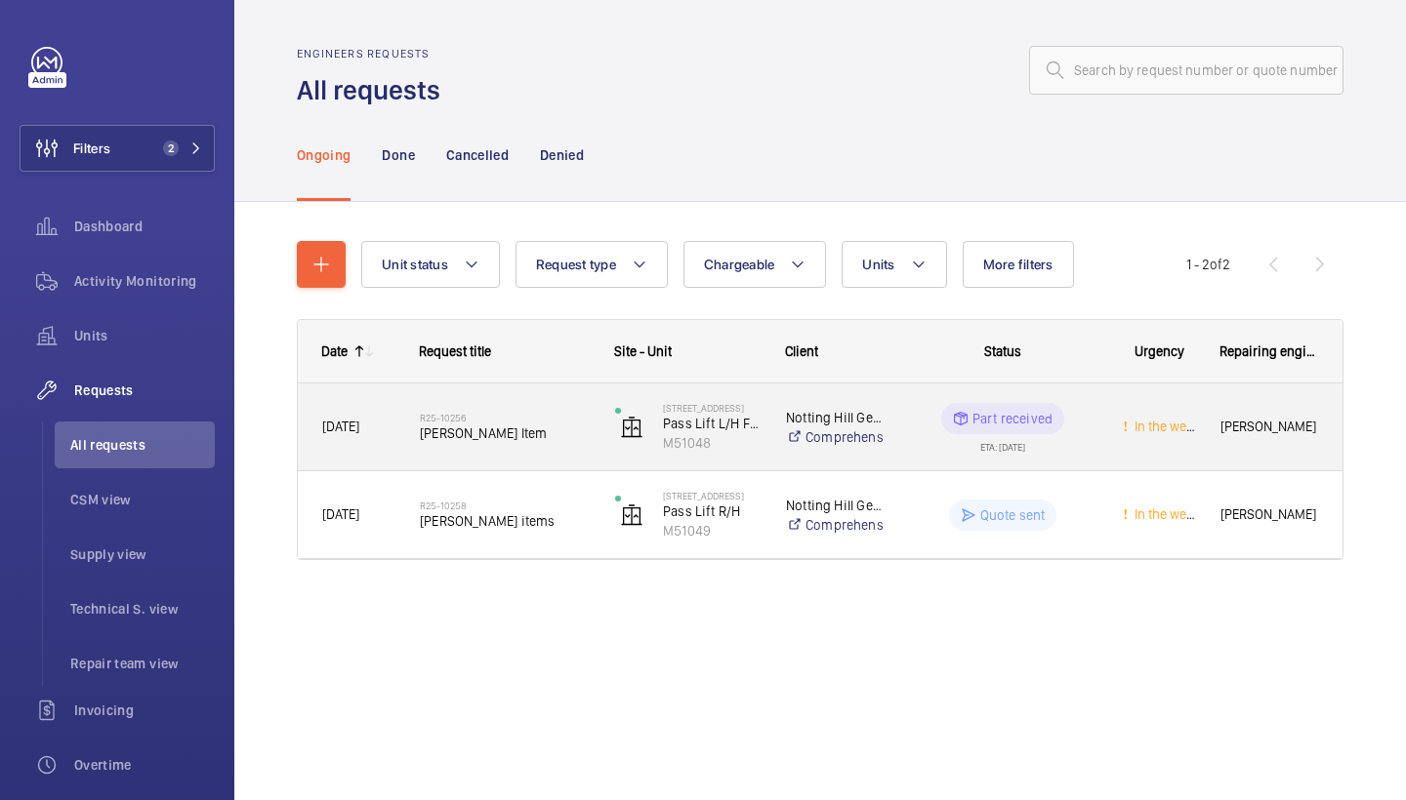
click at [537, 426] on span "Delap Item" at bounding box center [505, 434] width 170 height 20
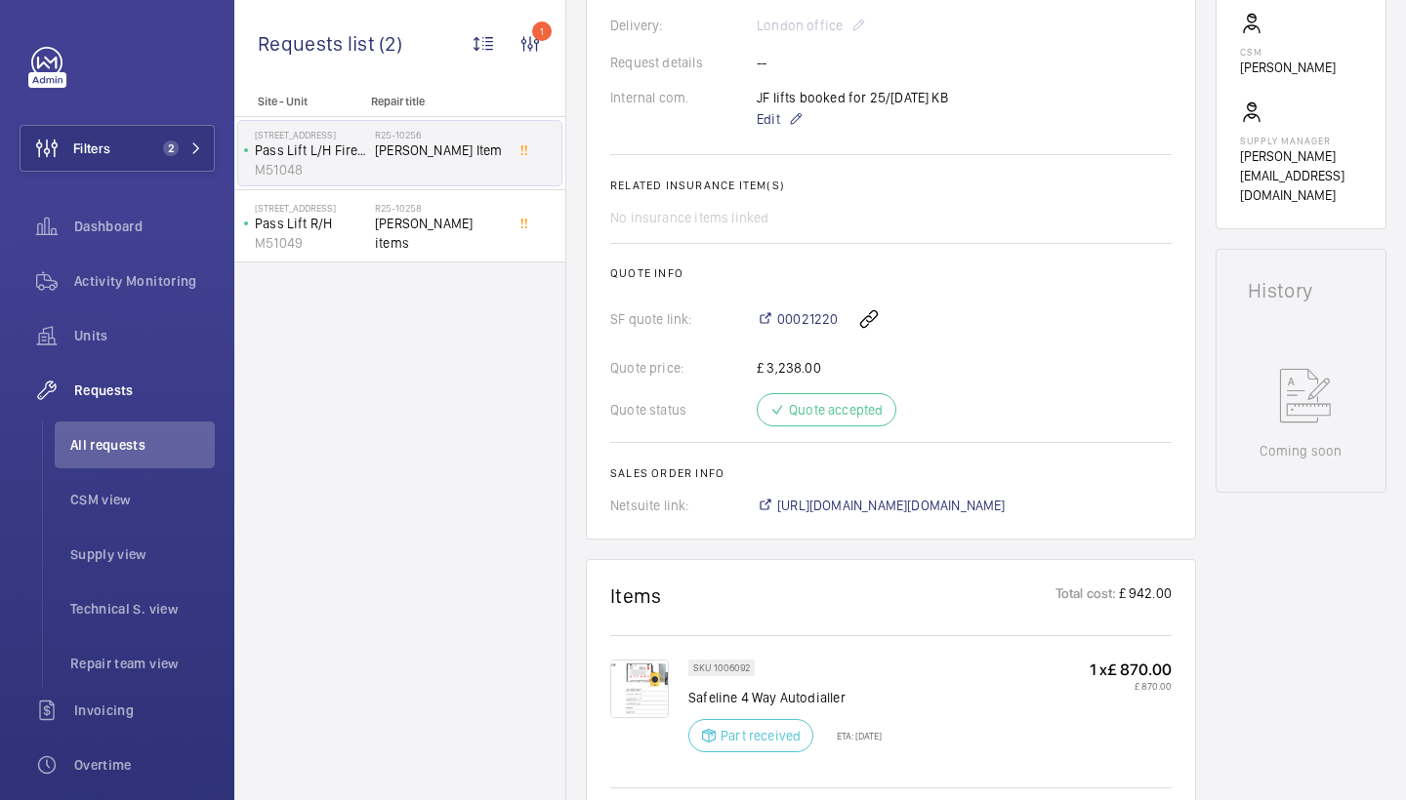
scroll to position [615, 0]
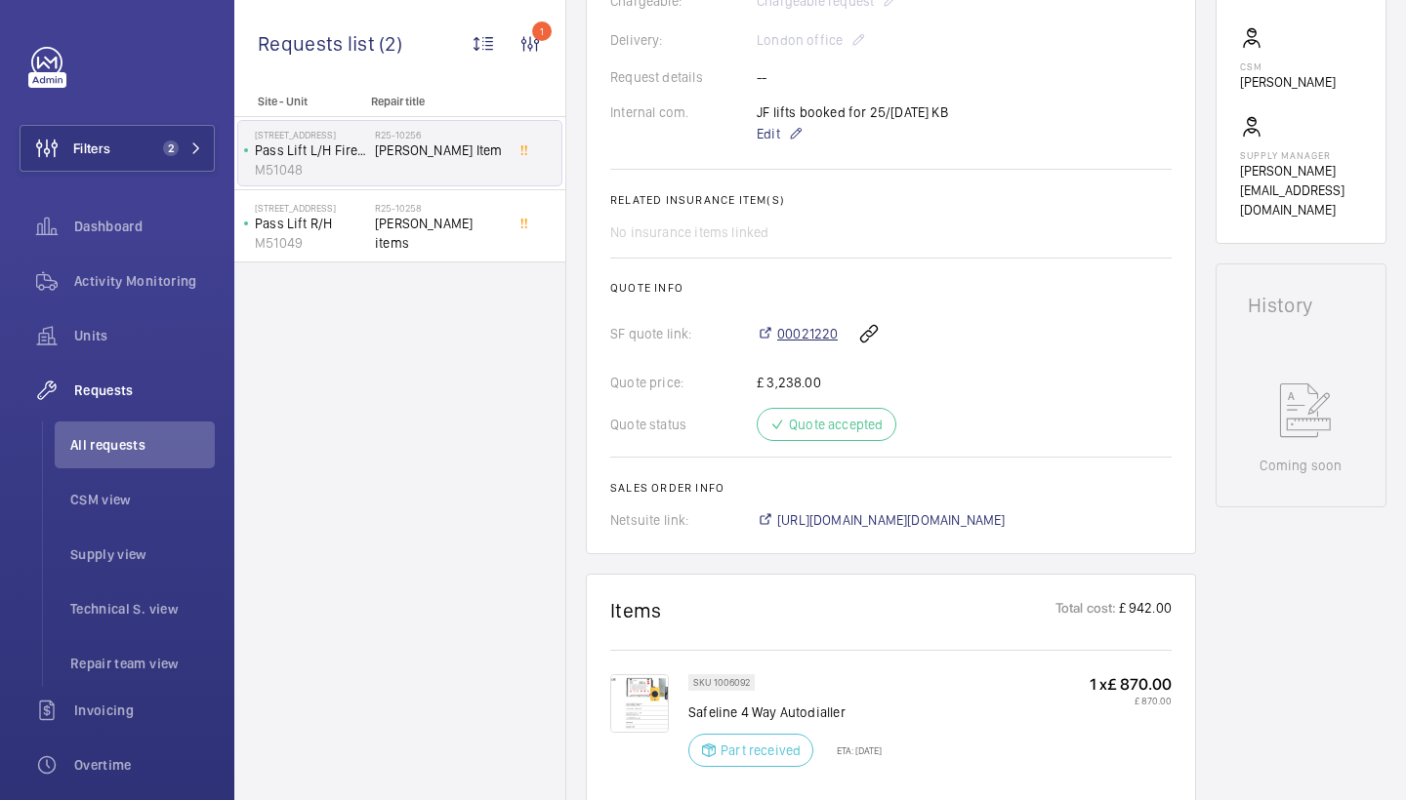
click at [816, 338] on span "00021220" at bounding box center [807, 334] width 61 height 20
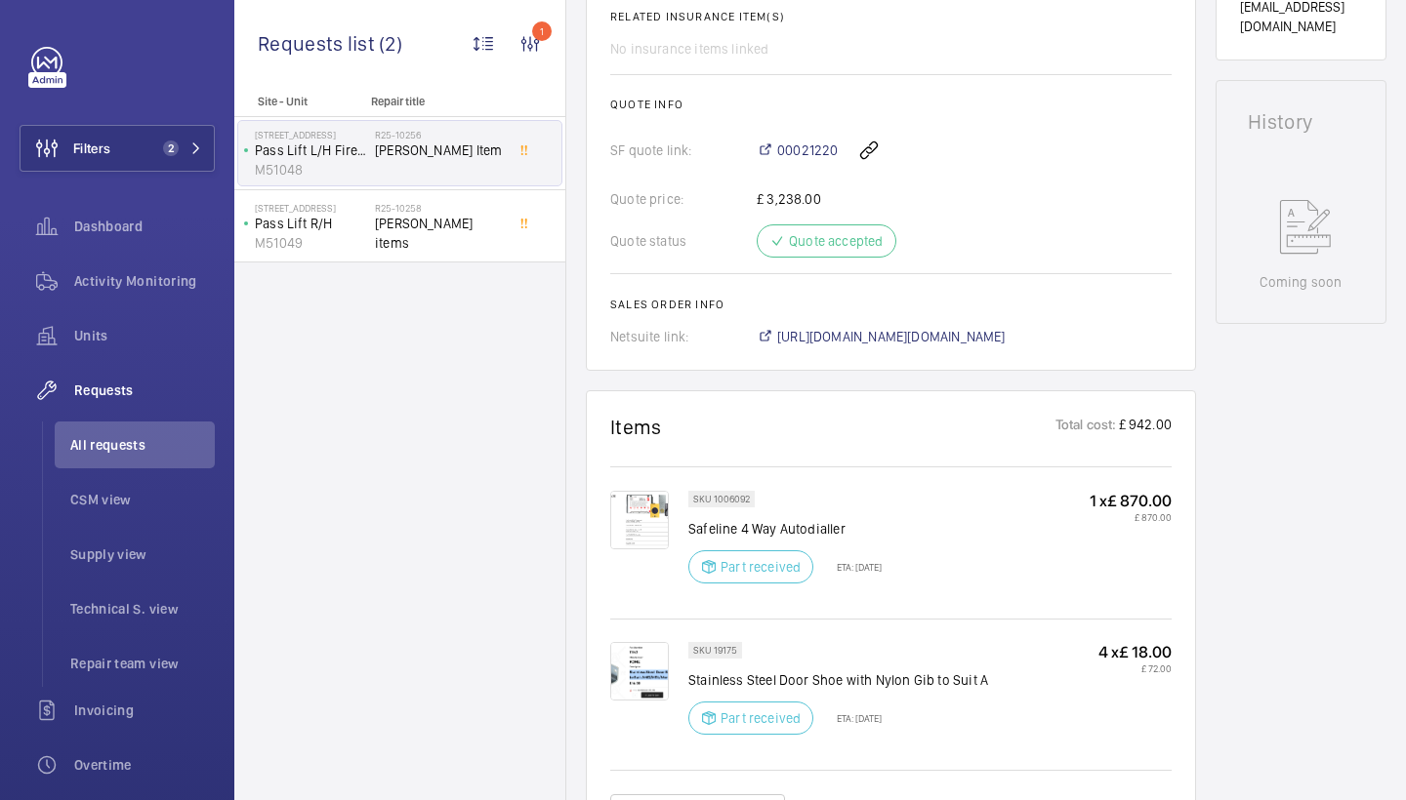
scroll to position [914, 0]
